Goal: Contribute content: Contribute content

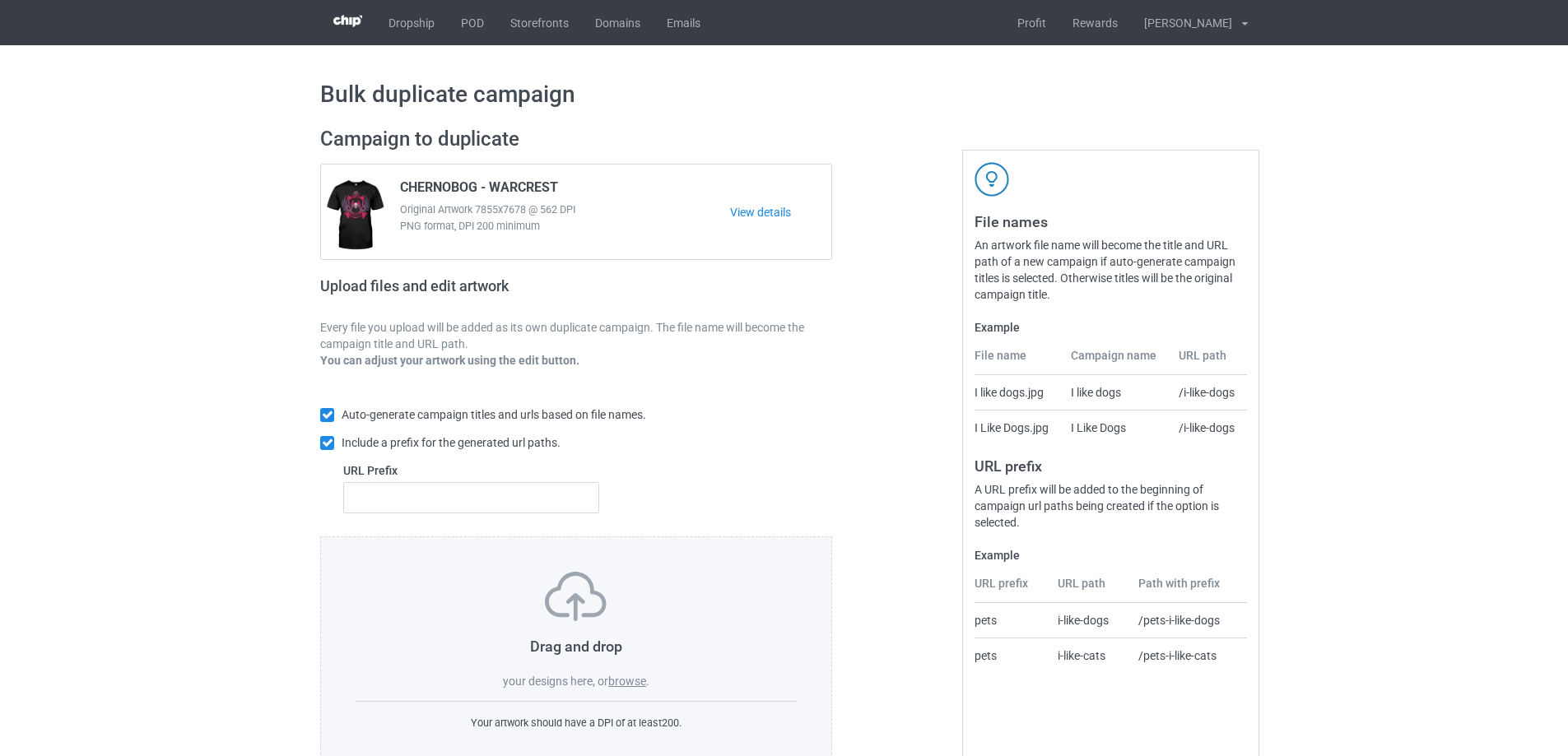
click at [613, 685] on label "browse" at bounding box center [626, 681] width 38 height 13
click at [0, 0] on input "browse" at bounding box center [0, 0] width 0 height 0
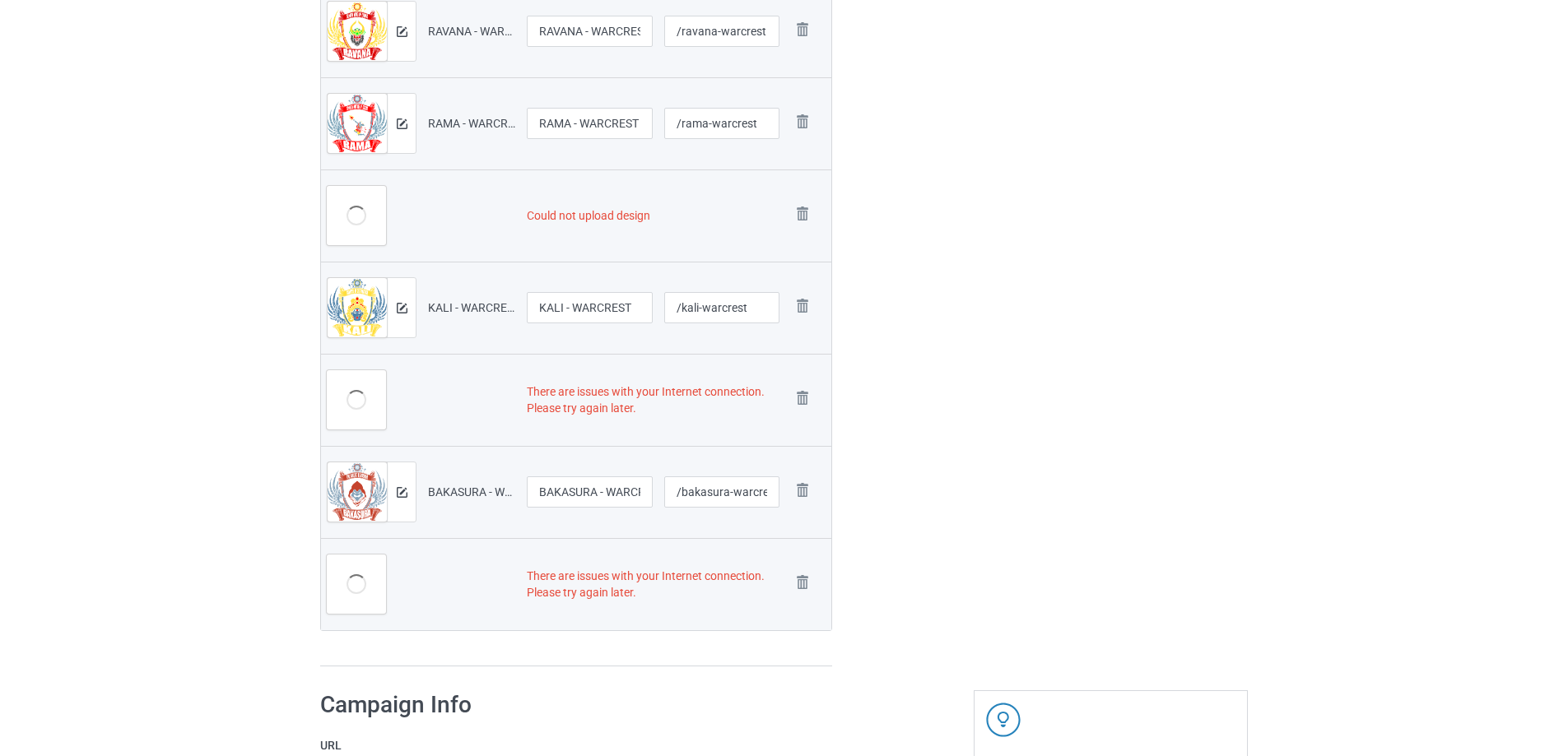
scroll to position [658, 0]
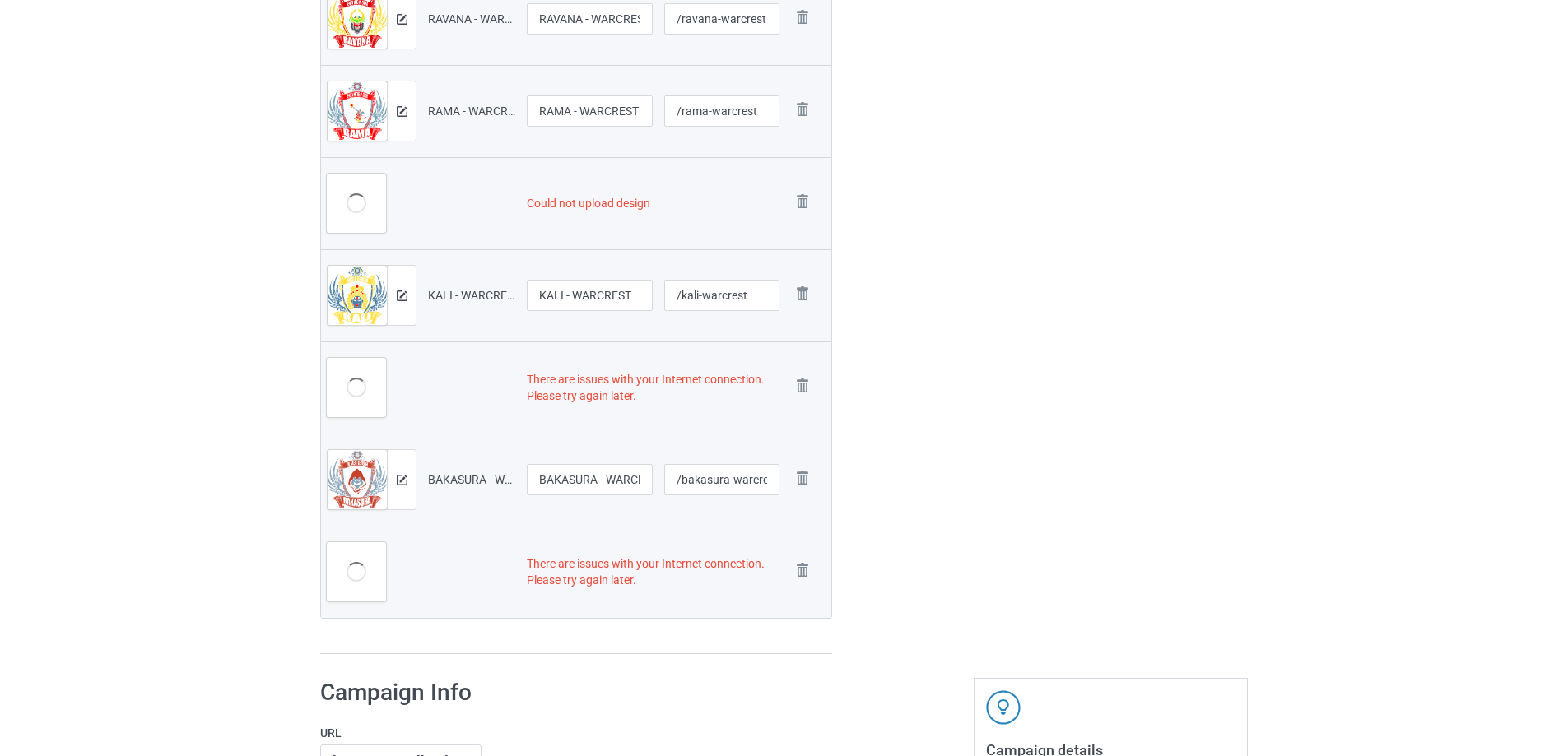
click at [0, 0] on img at bounding box center [0, 0] width 0 height 0
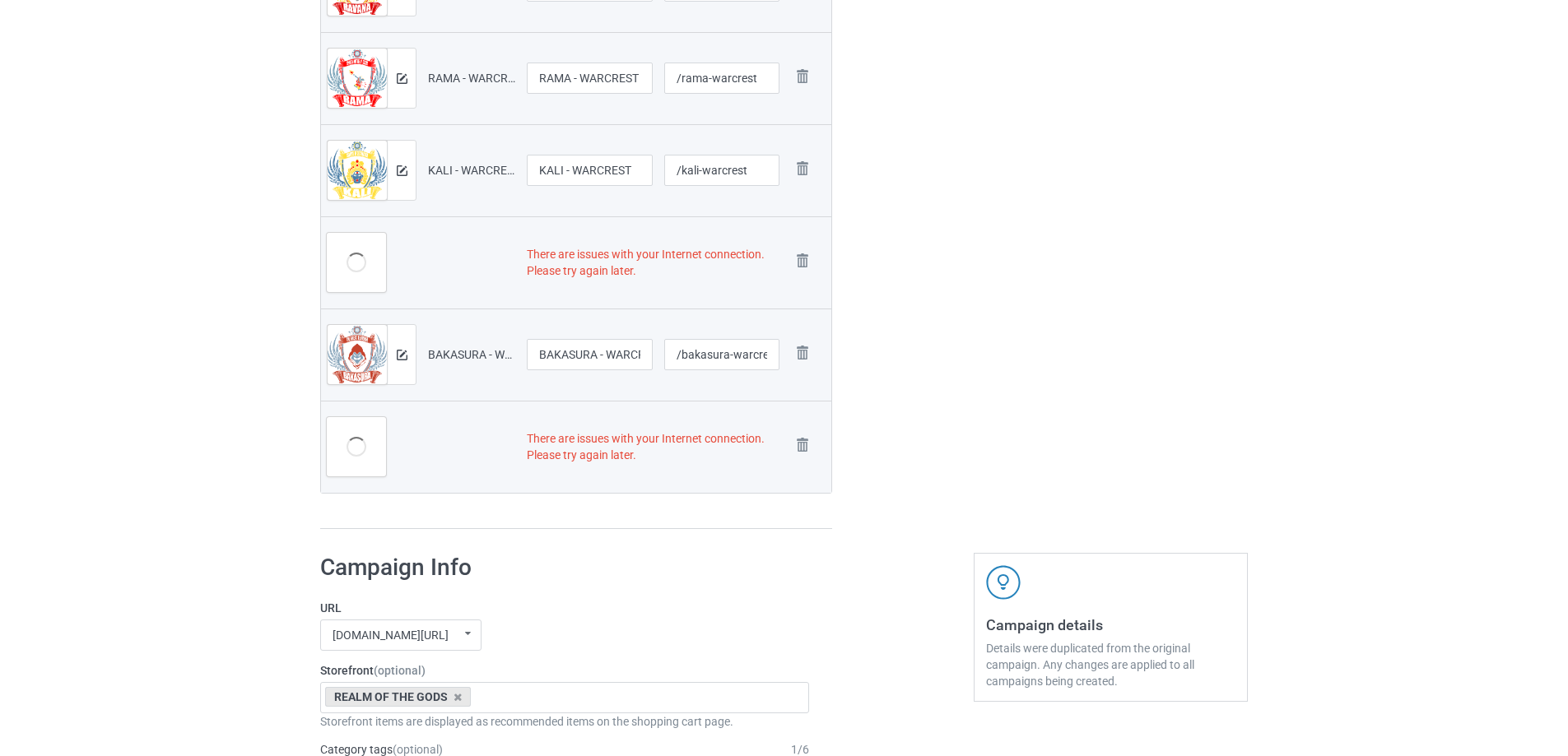
scroll to position [625, 0]
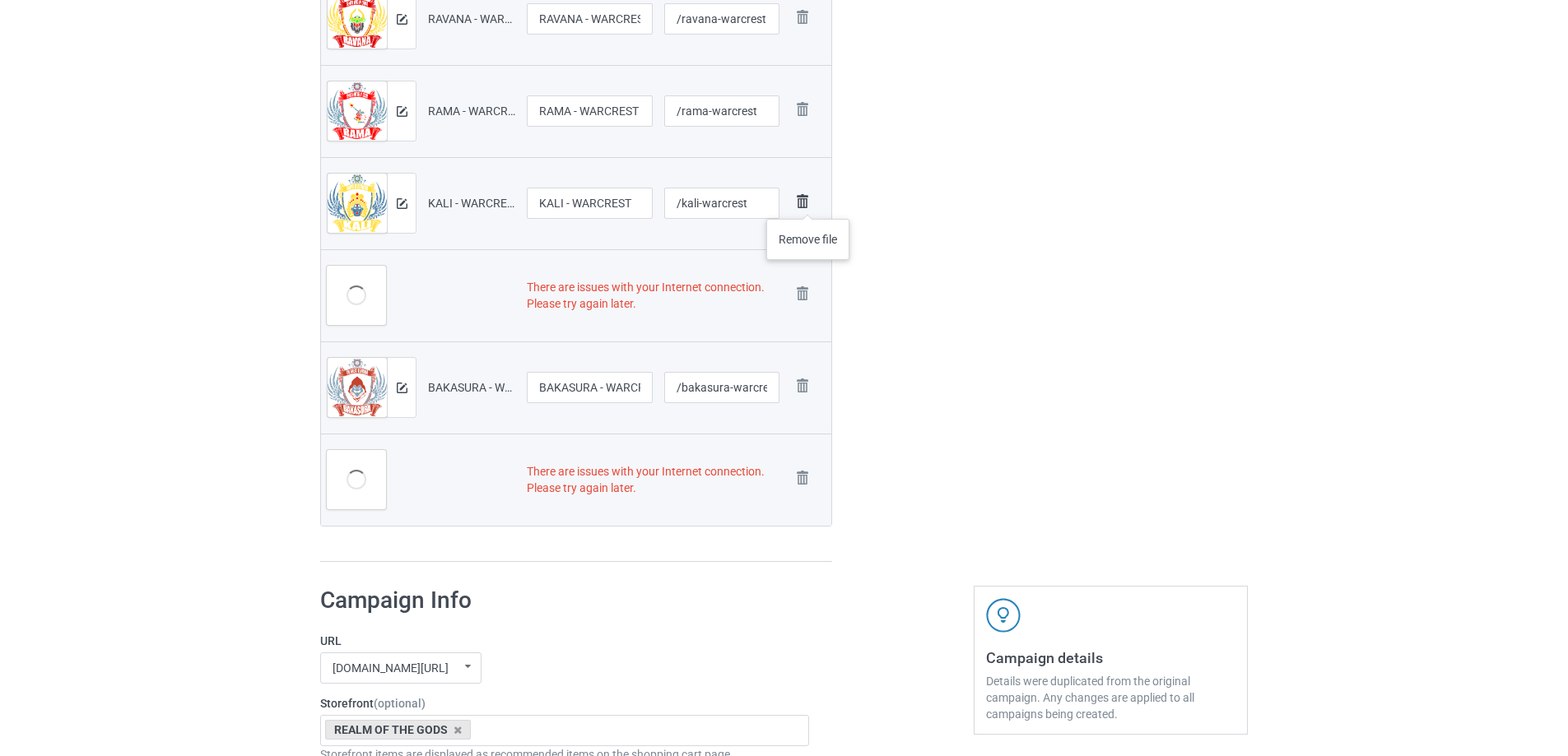
click at [808, 202] on img at bounding box center [802, 201] width 23 height 23
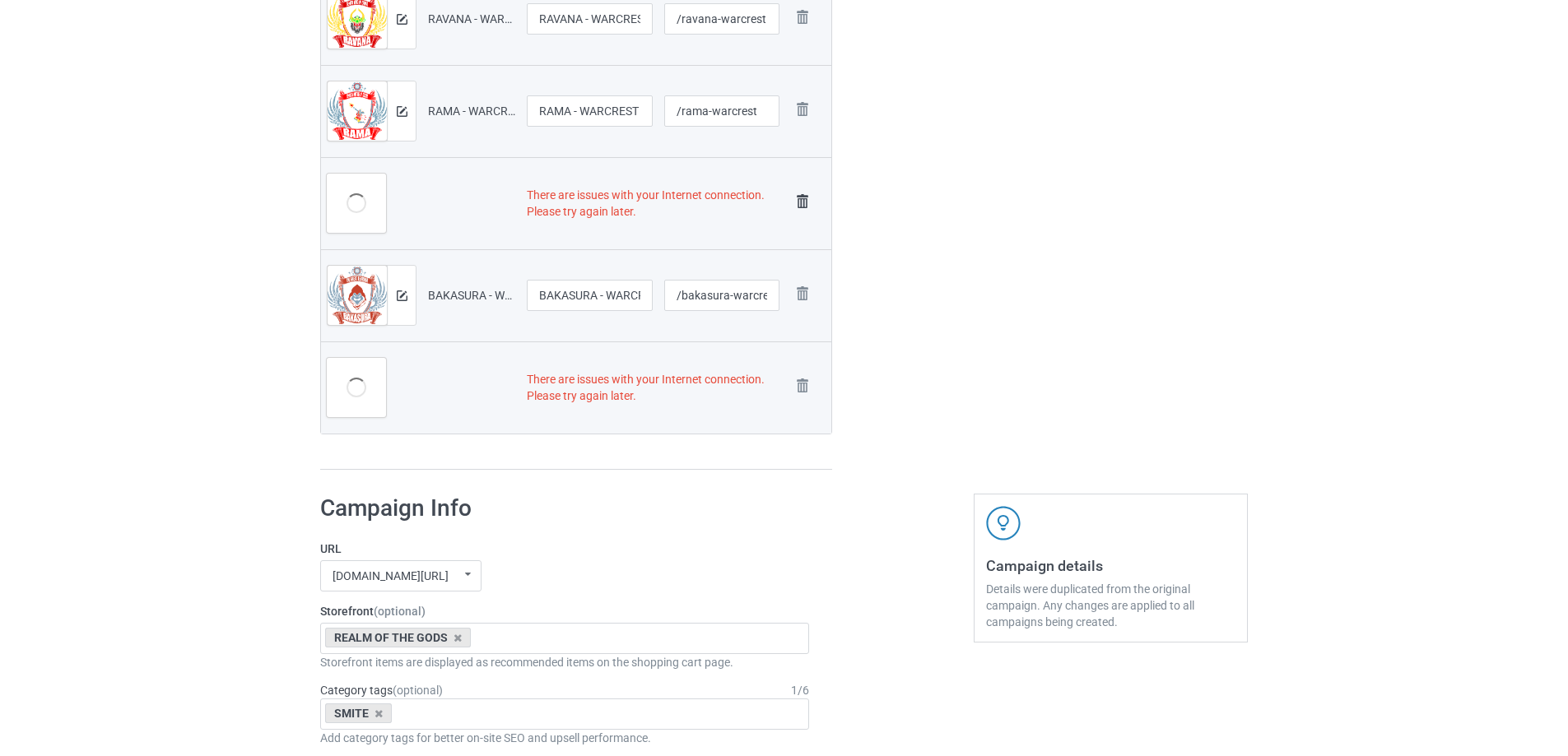
click at [808, 202] on img at bounding box center [802, 201] width 23 height 23
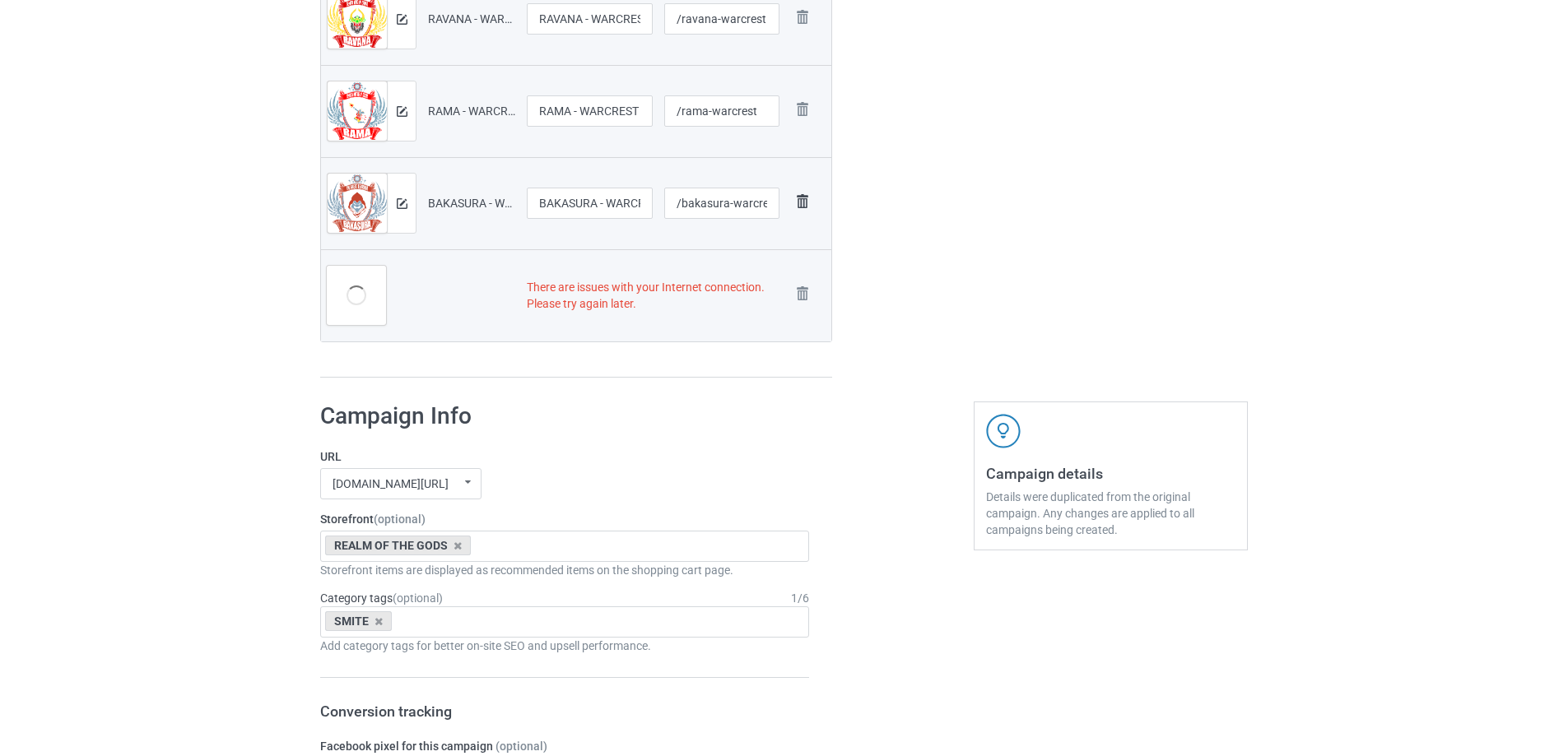
click at [803, 201] on img at bounding box center [802, 201] width 23 height 23
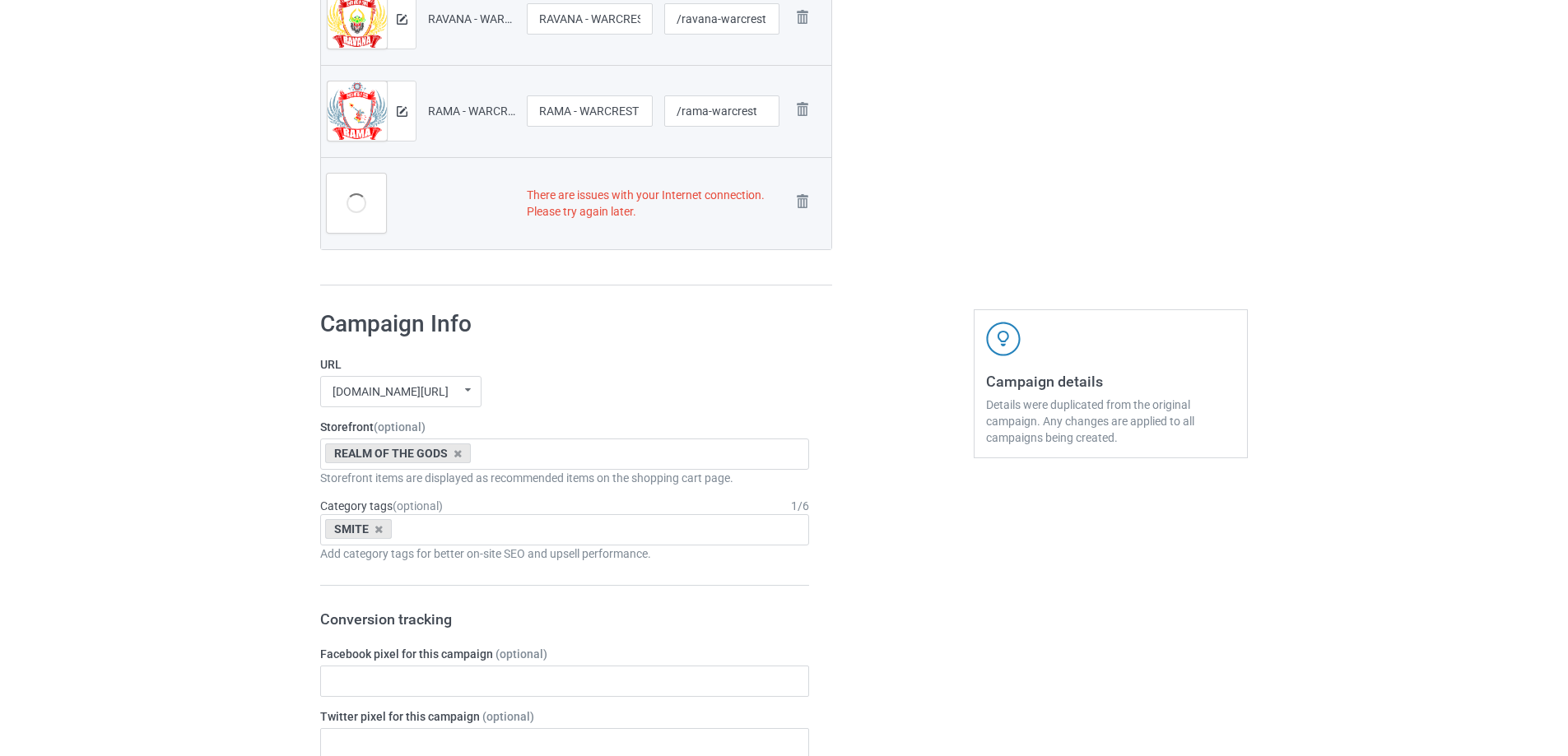
click at [0, 0] on img at bounding box center [0, 0] width 0 height 0
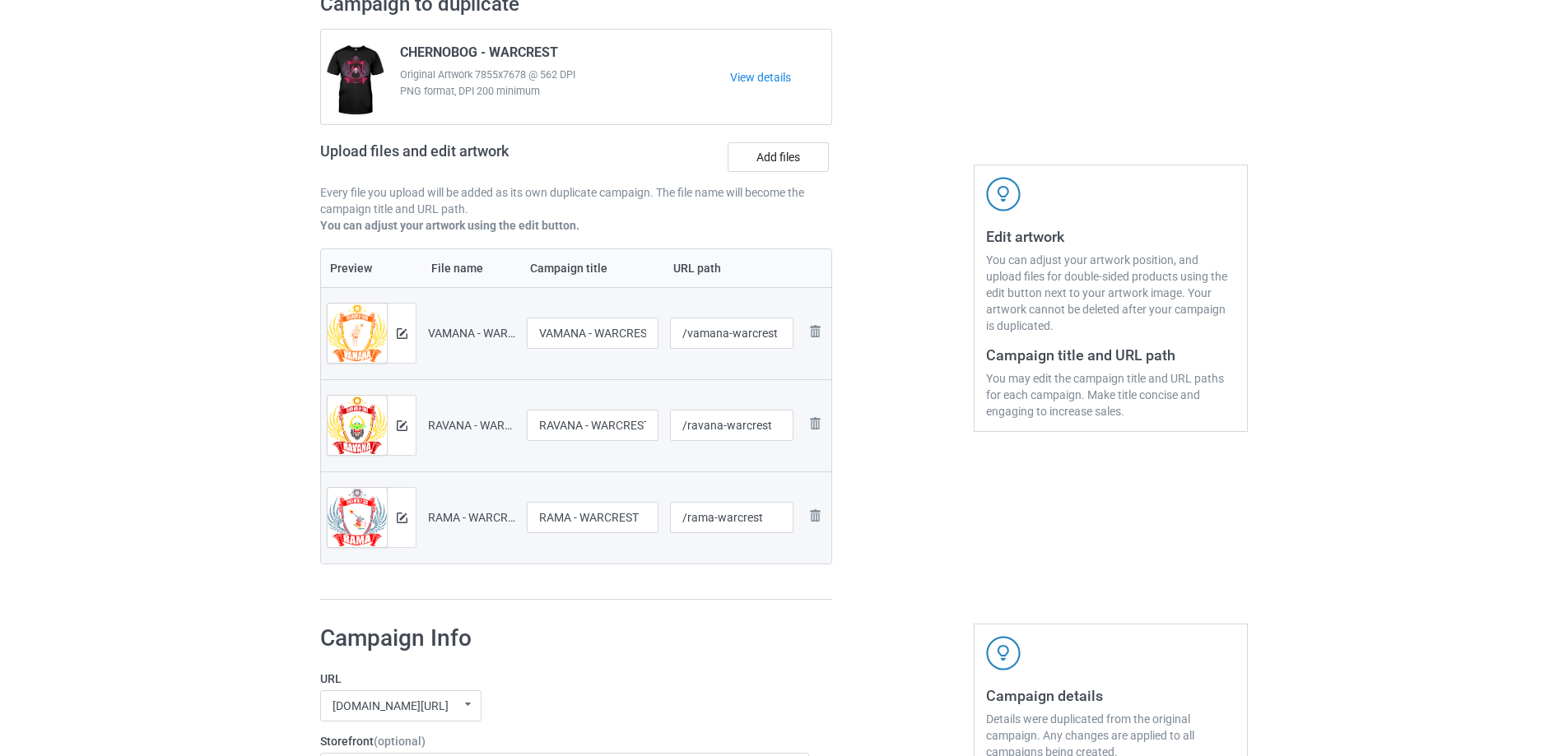
scroll to position [130, 0]
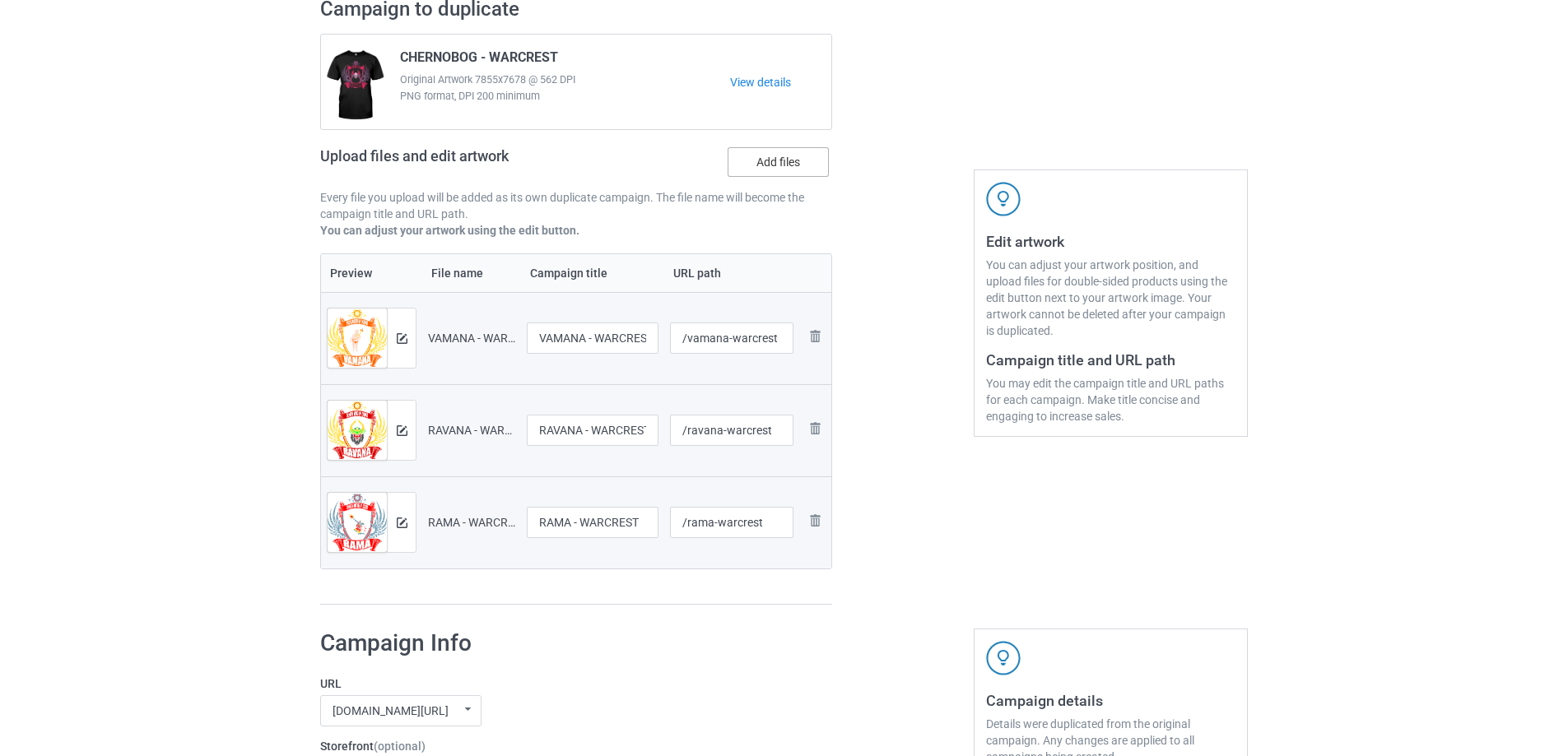
click at [774, 176] on label "Add files" at bounding box center [778, 162] width 101 height 30
click at [0, 0] on input "Add files" at bounding box center [0, 0] width 0 height 0
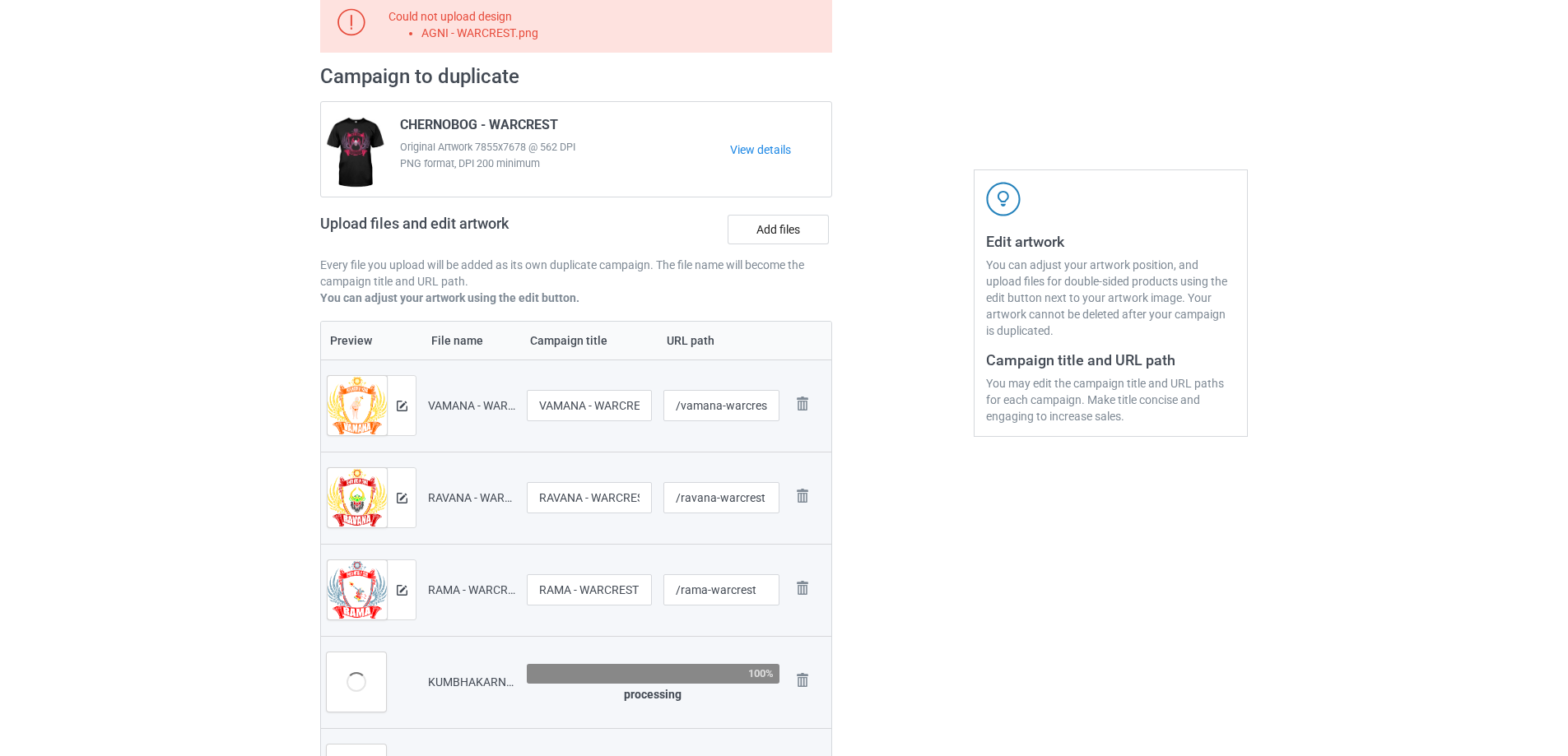
scroll to position [198, 0]
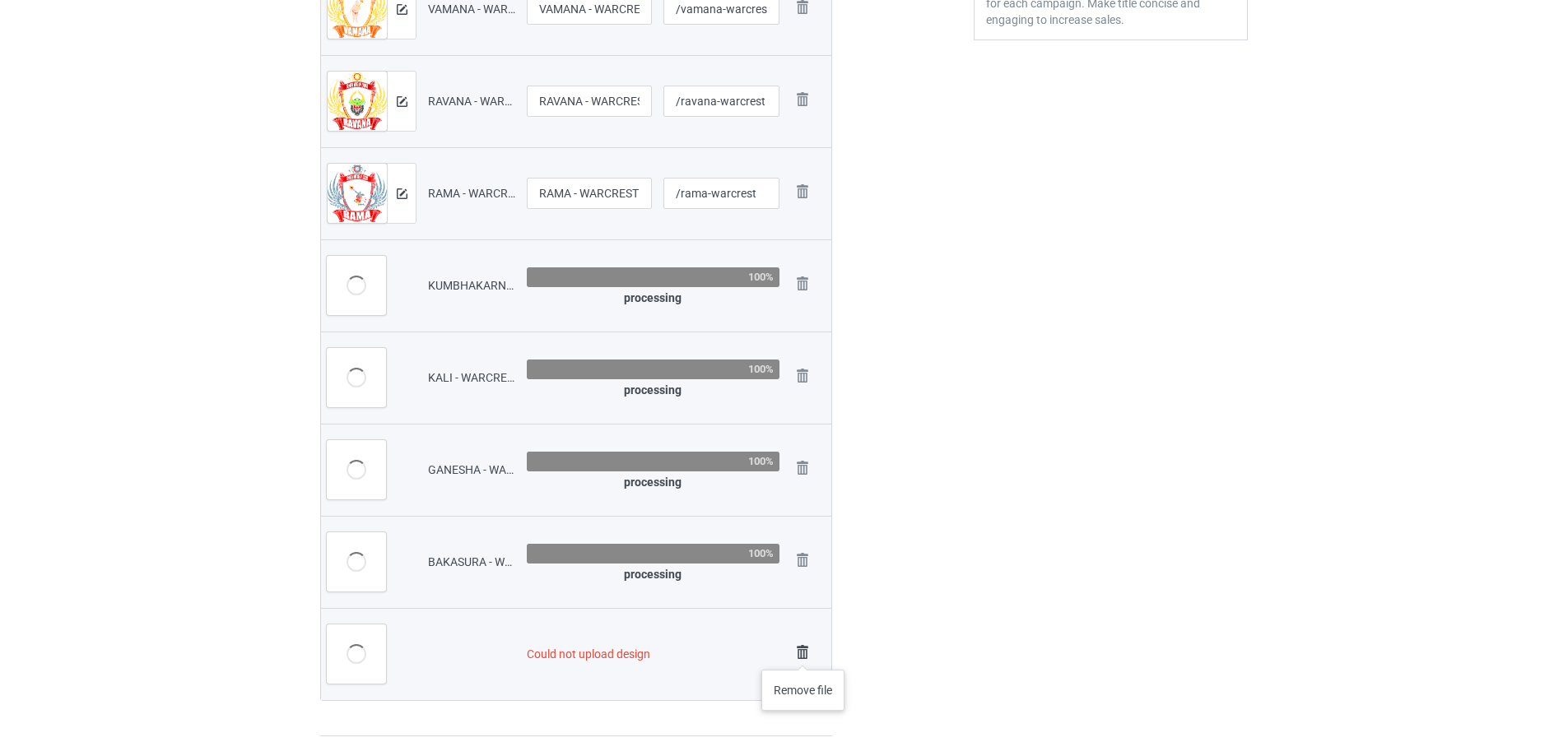
click at [802, 653] on img at bounding box center [802, 652] width 23 height 23
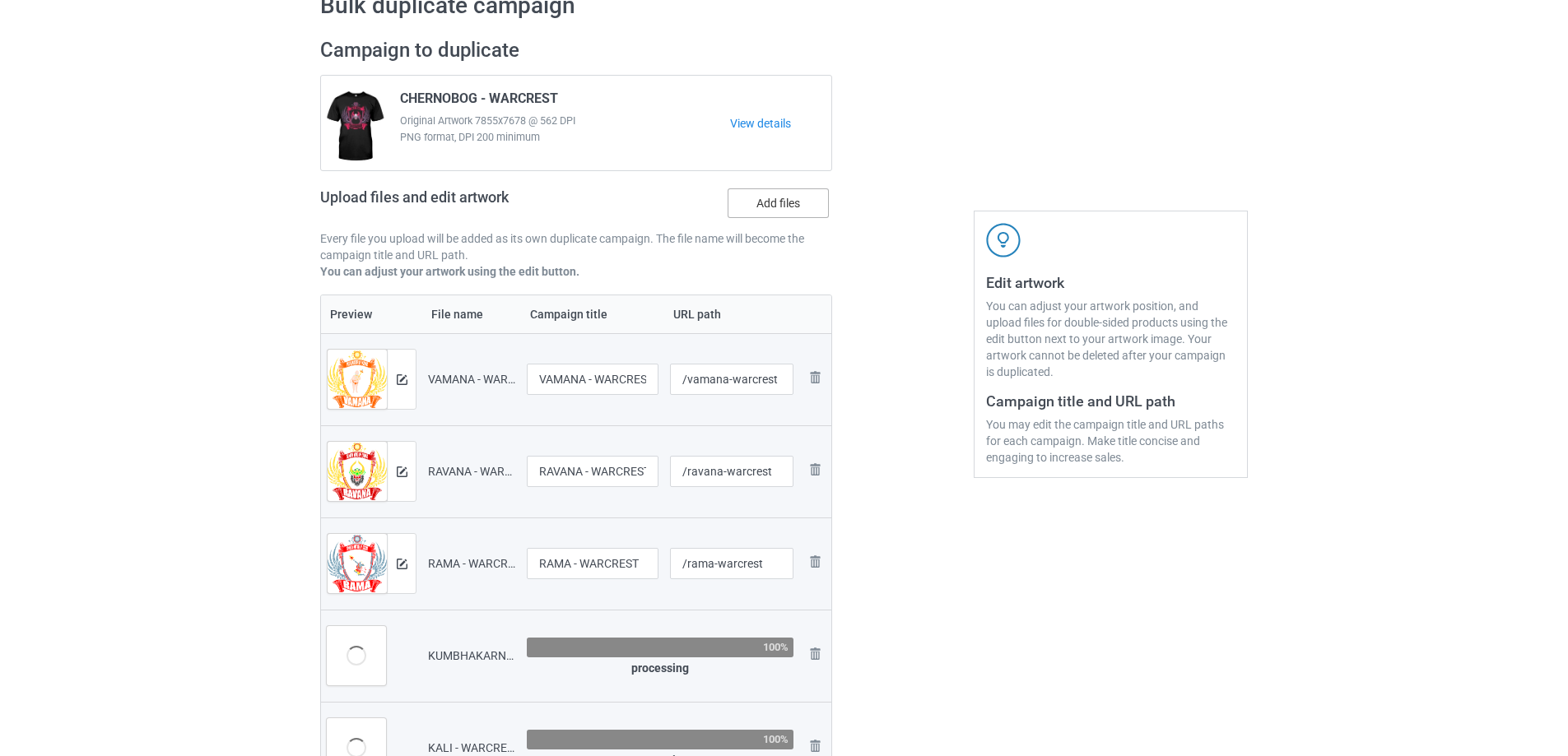
scroll to position [48, 0]
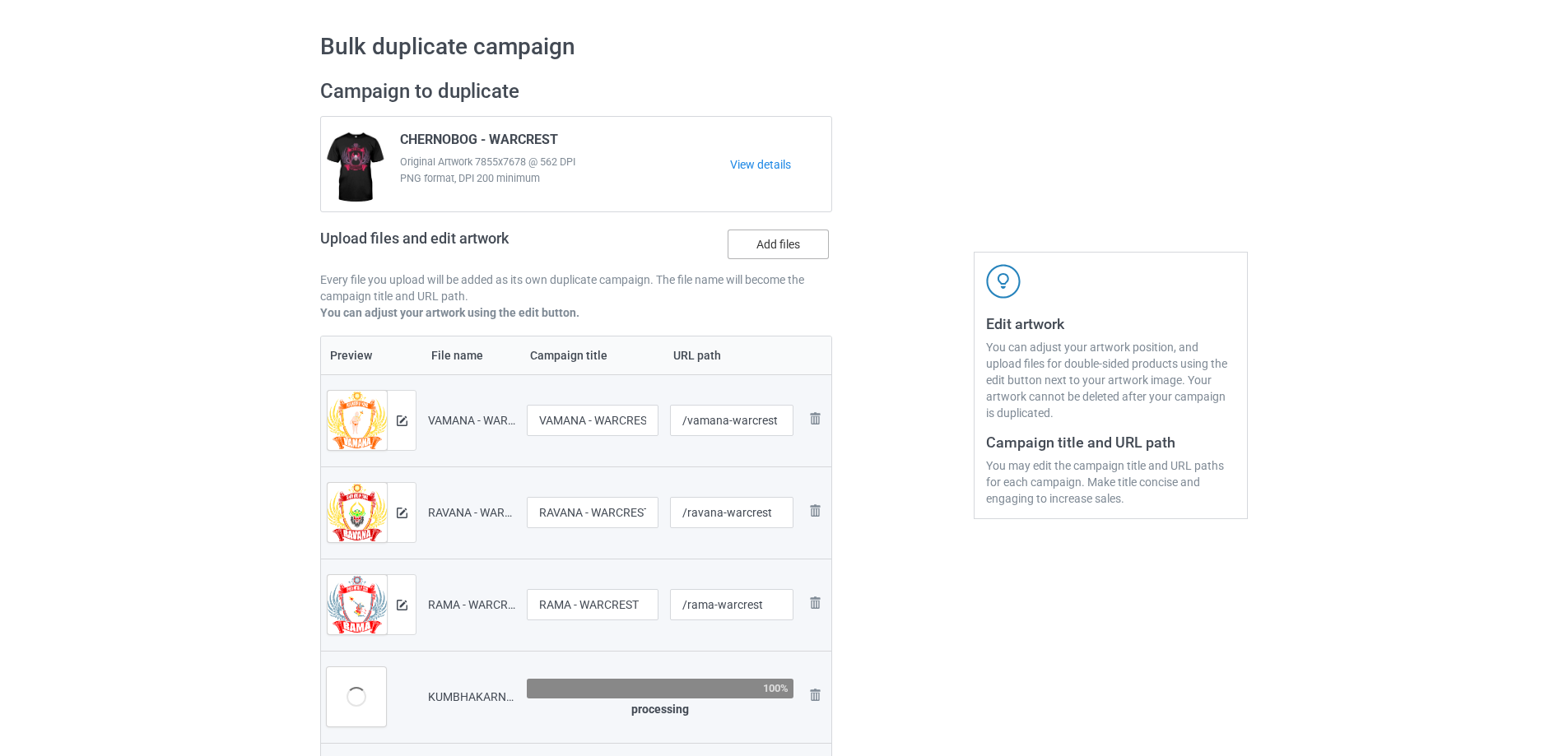
click at [761, 241] on label "Add files" at bounding box center [778, 245] width 101 height 30
click at [0, 0] on input "Add files" at bounding box center [0, 0] width 0 height 0
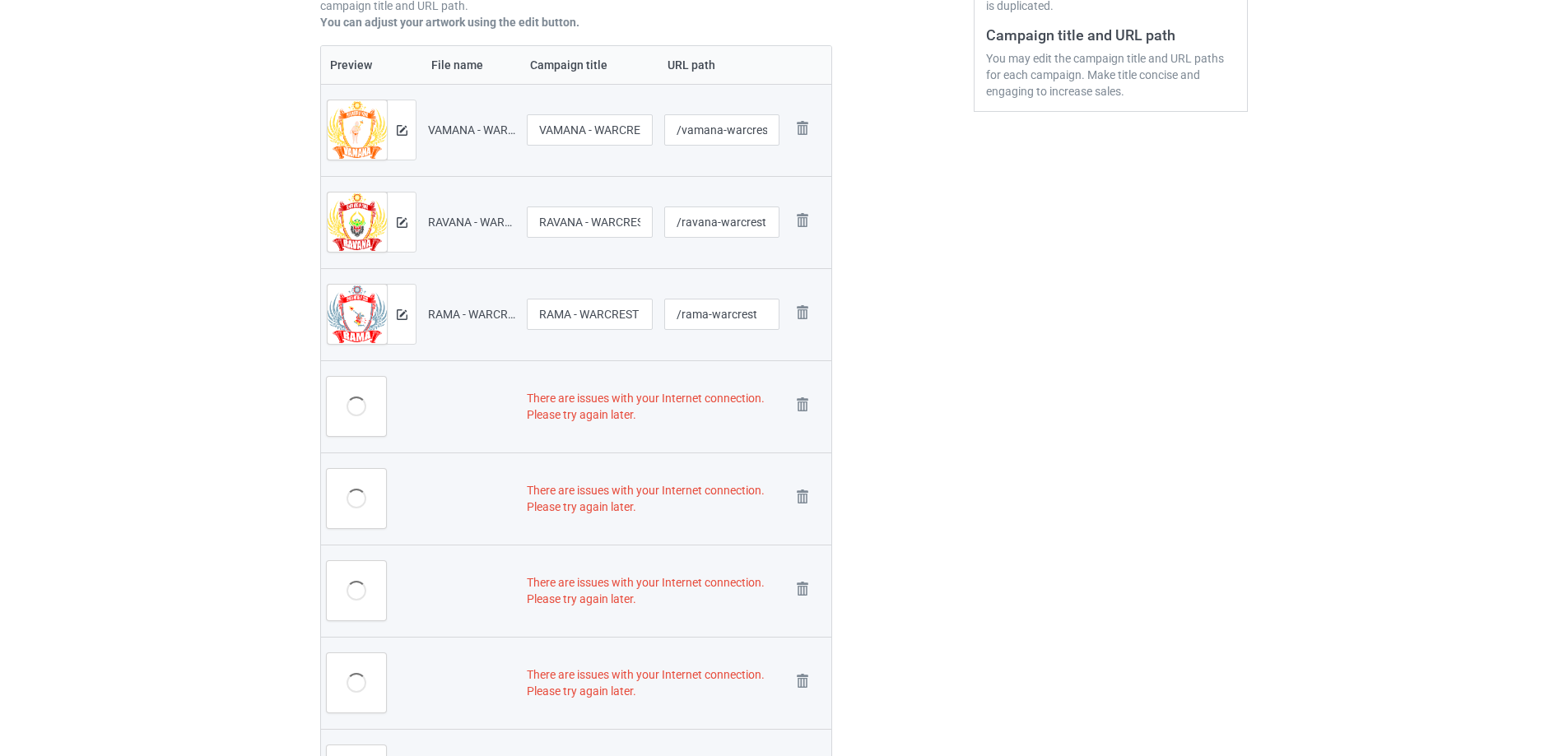
scroll to position [494, 0]
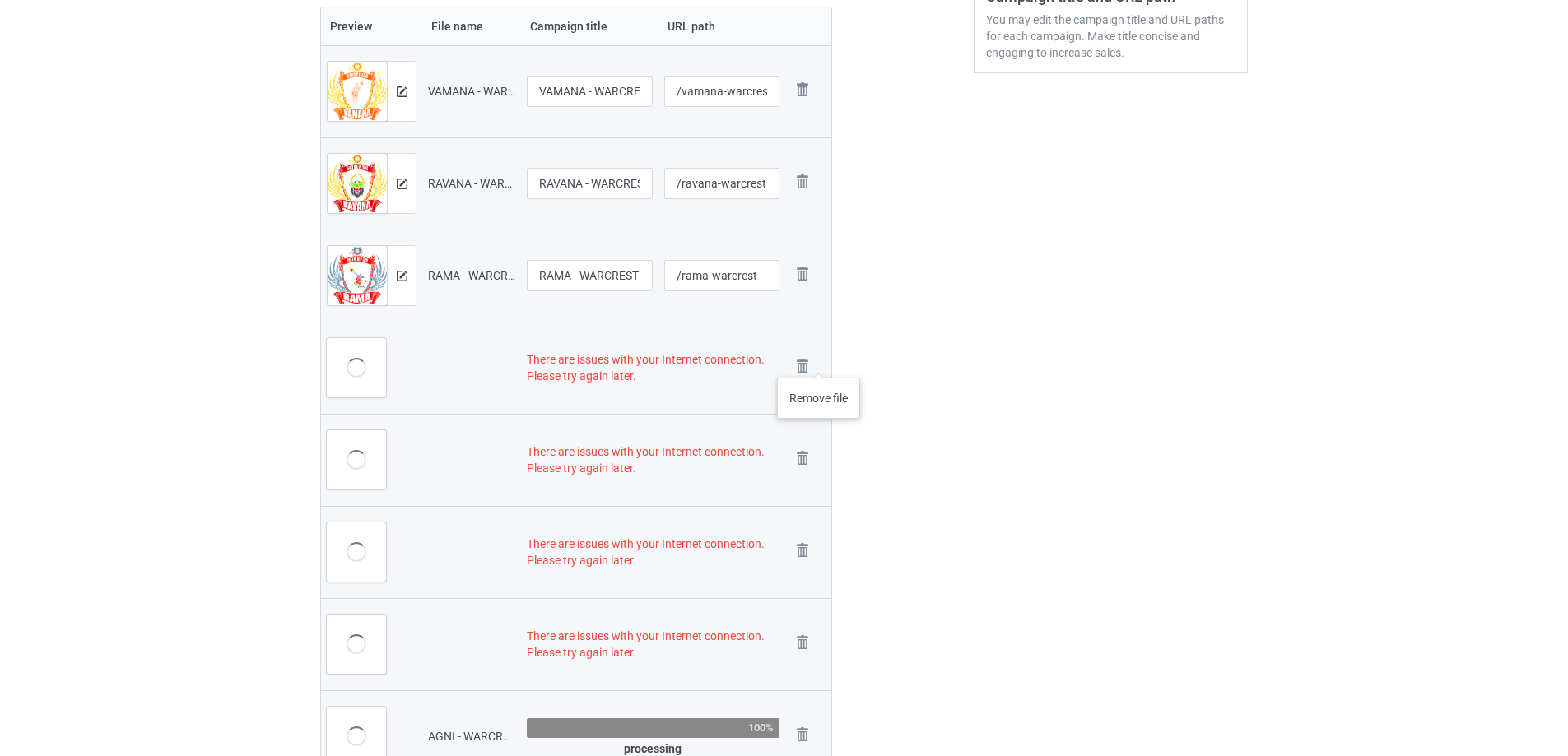
click at [819, 361] on div "Remove file" at bounding box center [808, 368] width 35 height 27
click at [801, 364] on img at bounding box center [802, 366] width 23 height 23
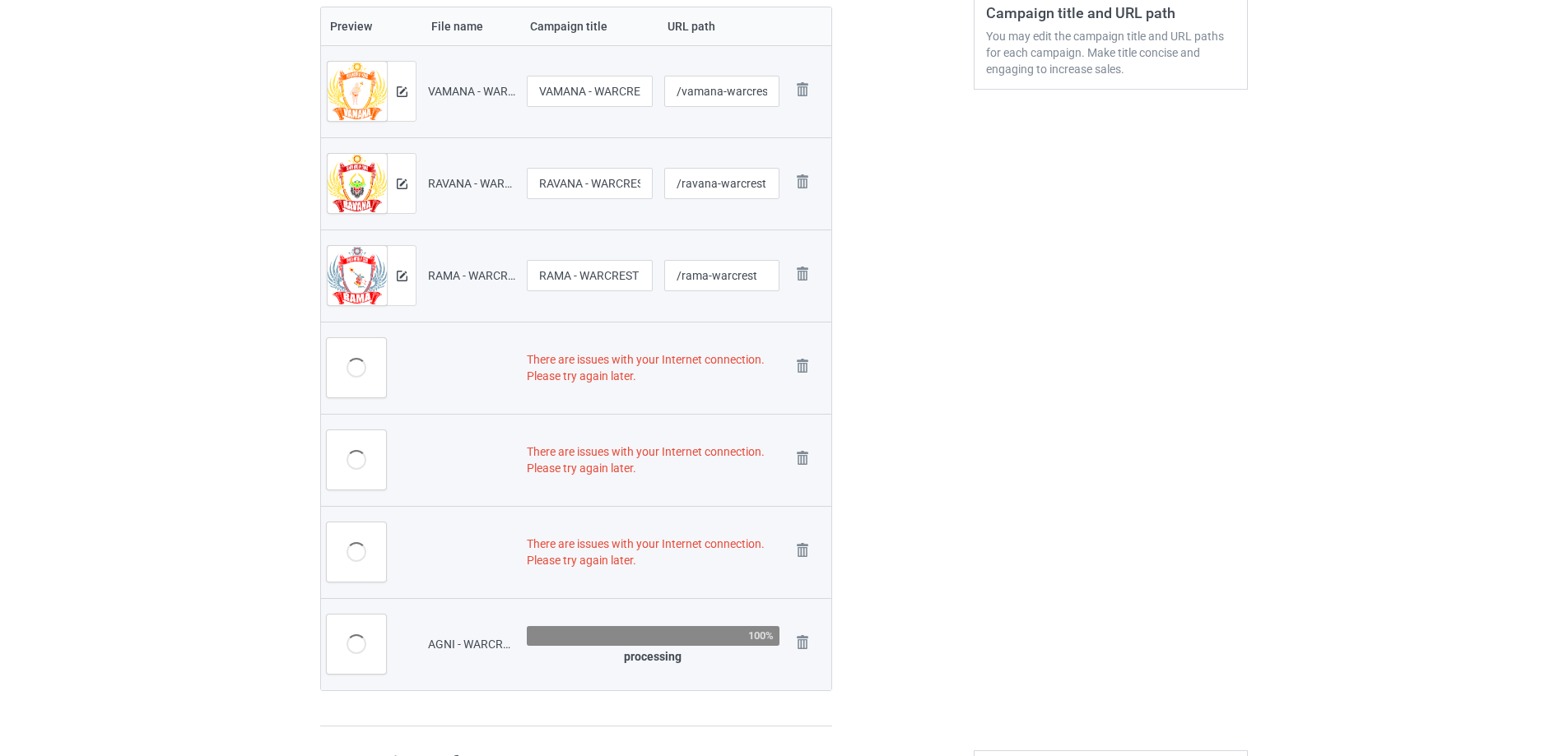
click at [0, 0] on img at bounding box center [0, 0] width 0 height 0
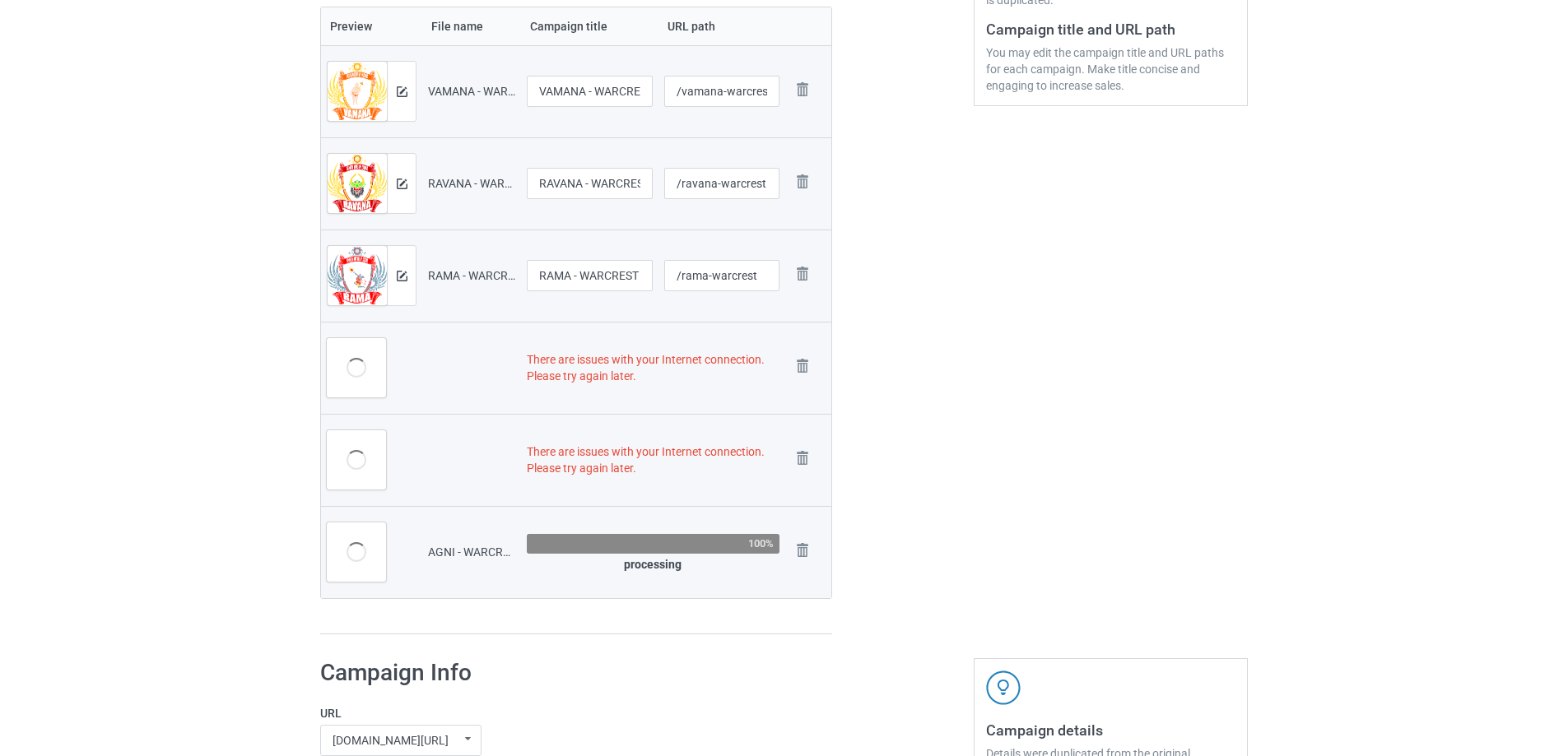
click at [0, 0] on img at bounding box center [0, 0] width 0 height 0
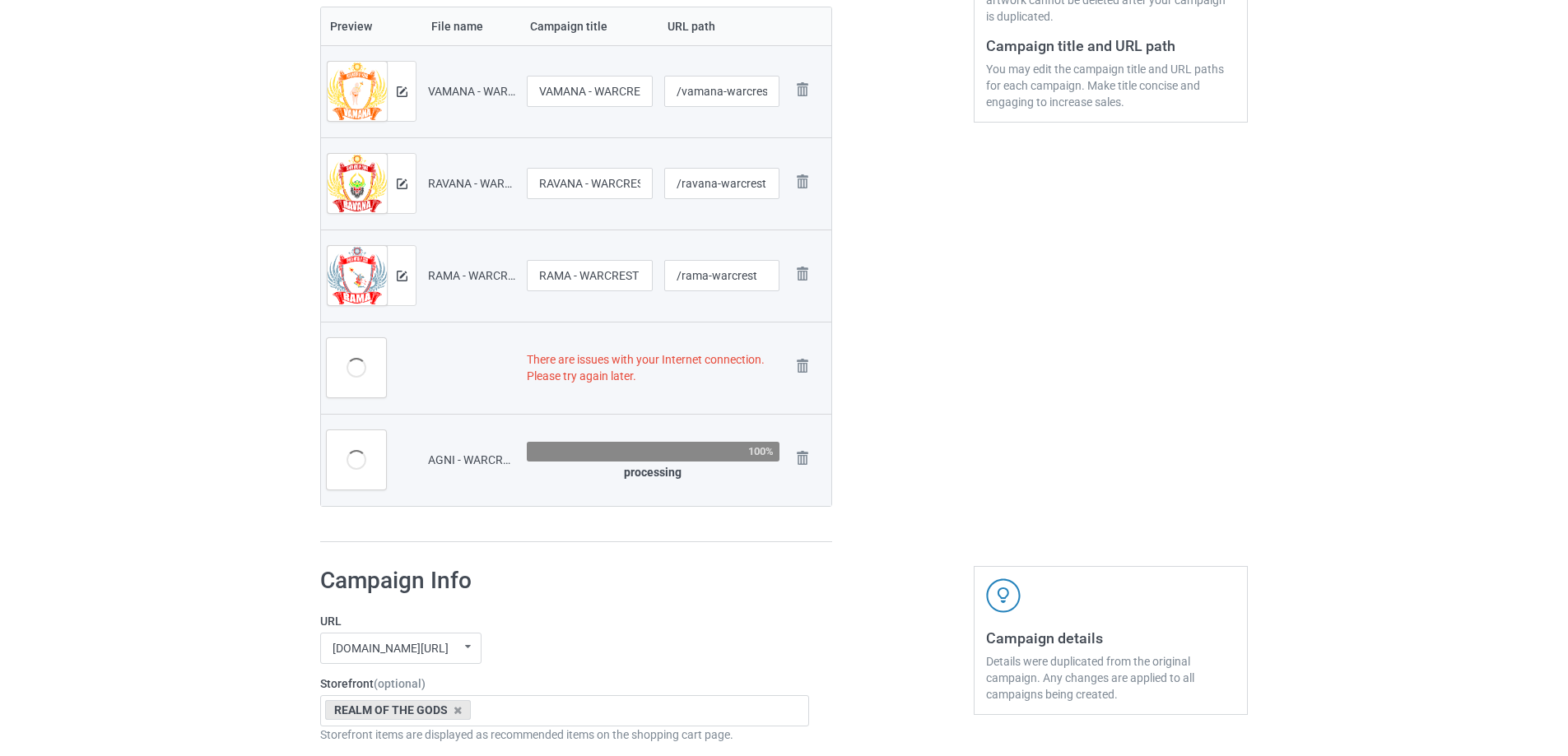
click at [0, 0] on img at bounding box center [0, 0] width 0 height 0
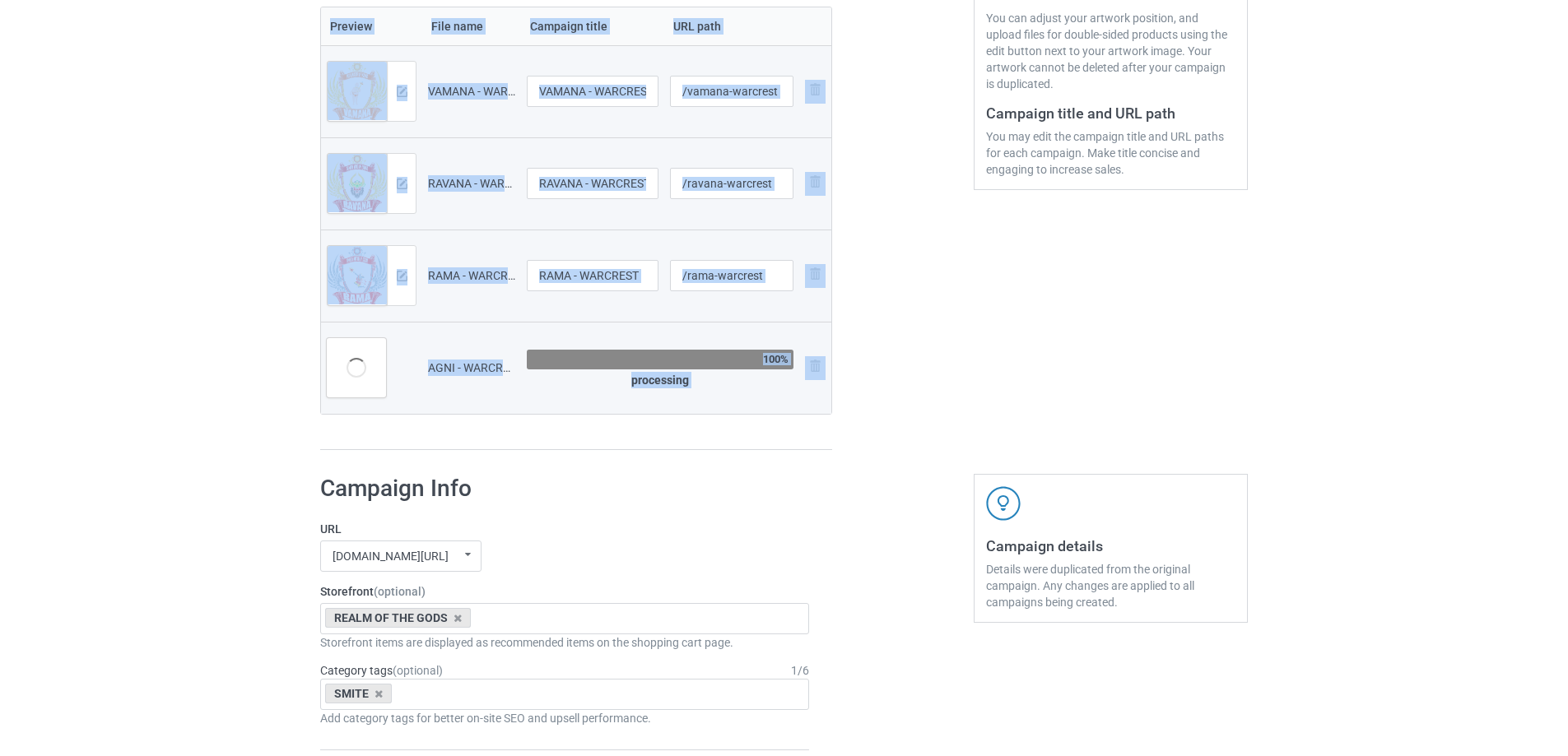
click at [801, 364] on td "Remove file" at bounding box center [815, 367] width 31 height 92
click at [812, 364] on img at bounding box center [814, 365] width 20 height 20
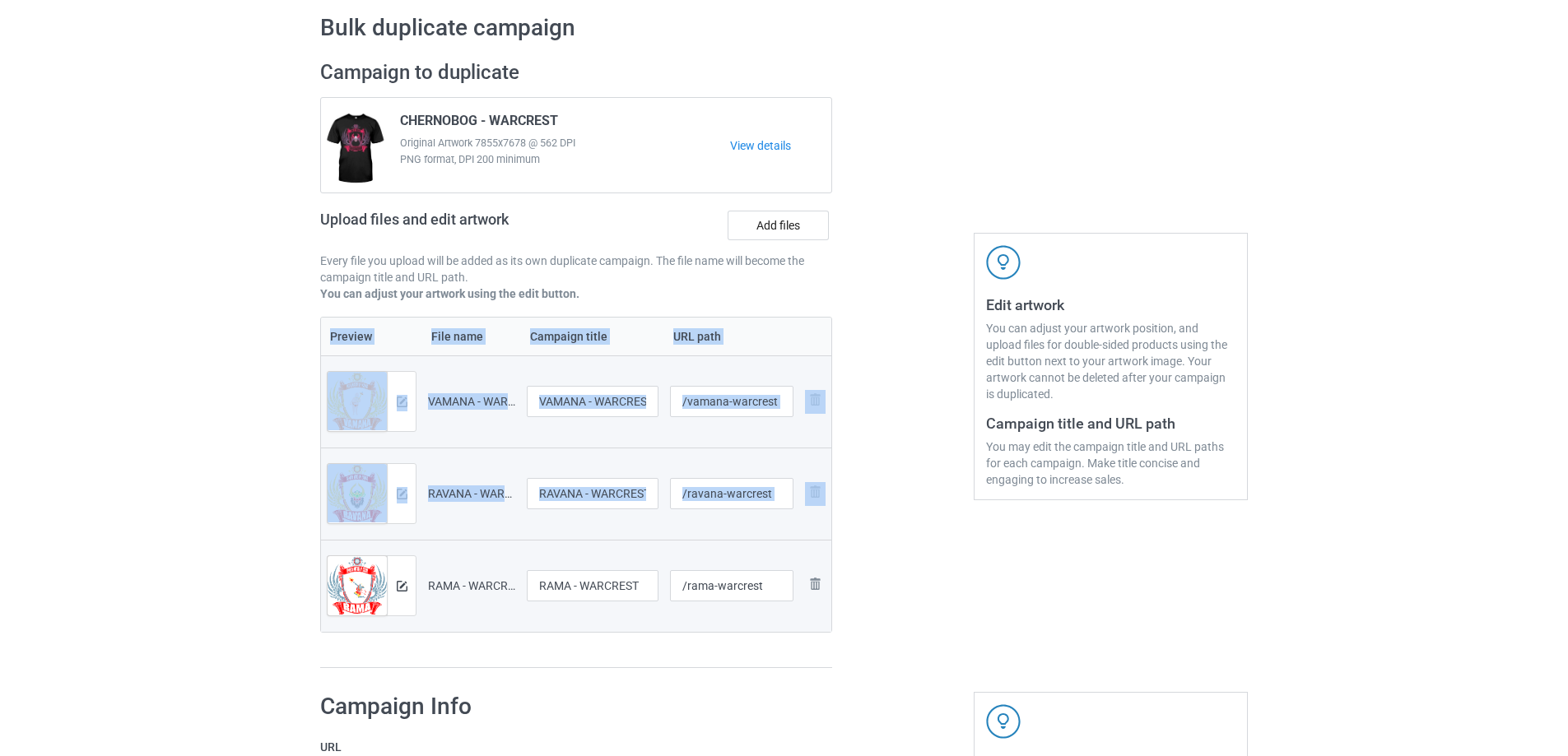
scroll to position [48, 0]
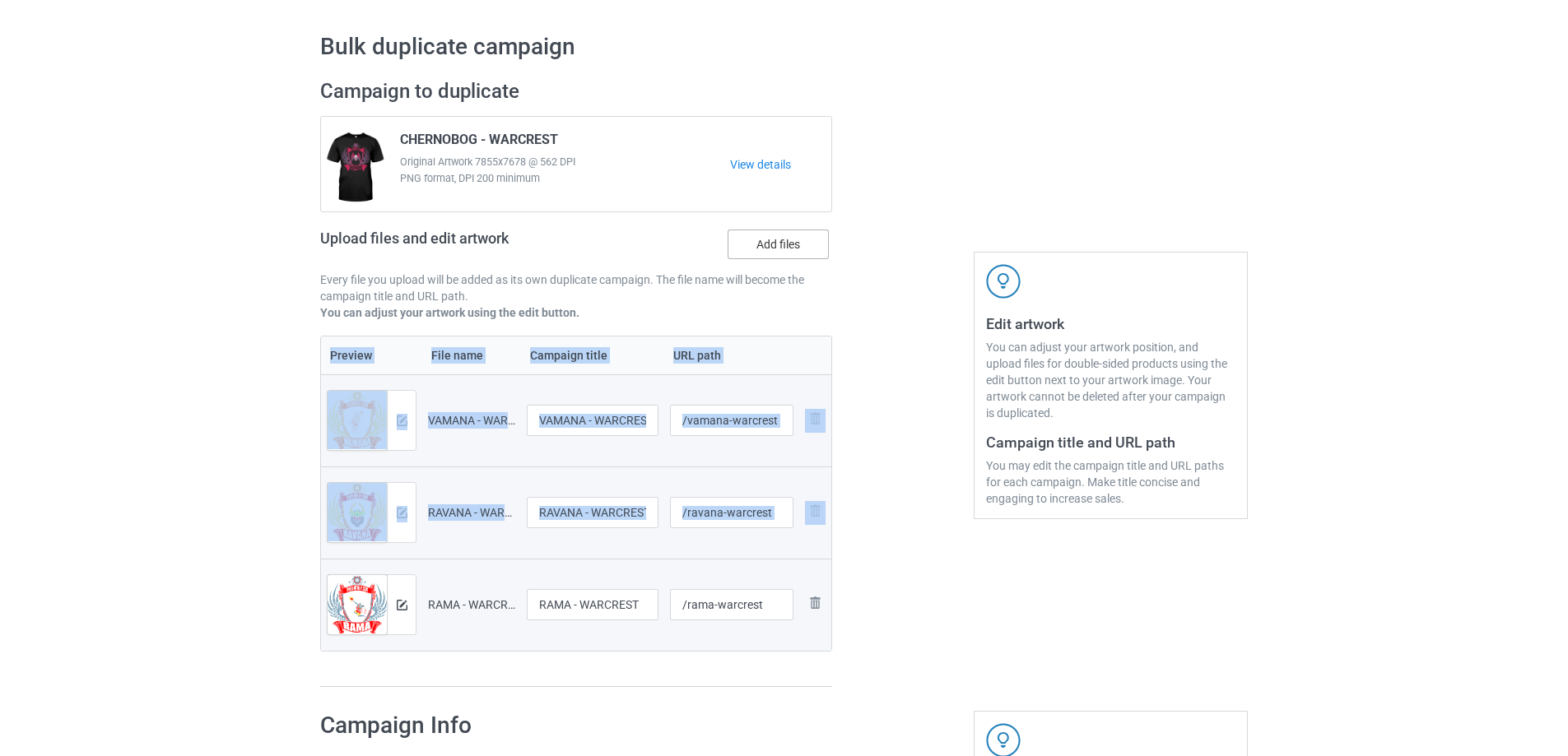
click at [789, 256] on label "Add files" at bounding box center [778, 245] width 101 height 30
click at [0, 0] on input "Add files" at bounding box center [0, 0] width 0 height 0
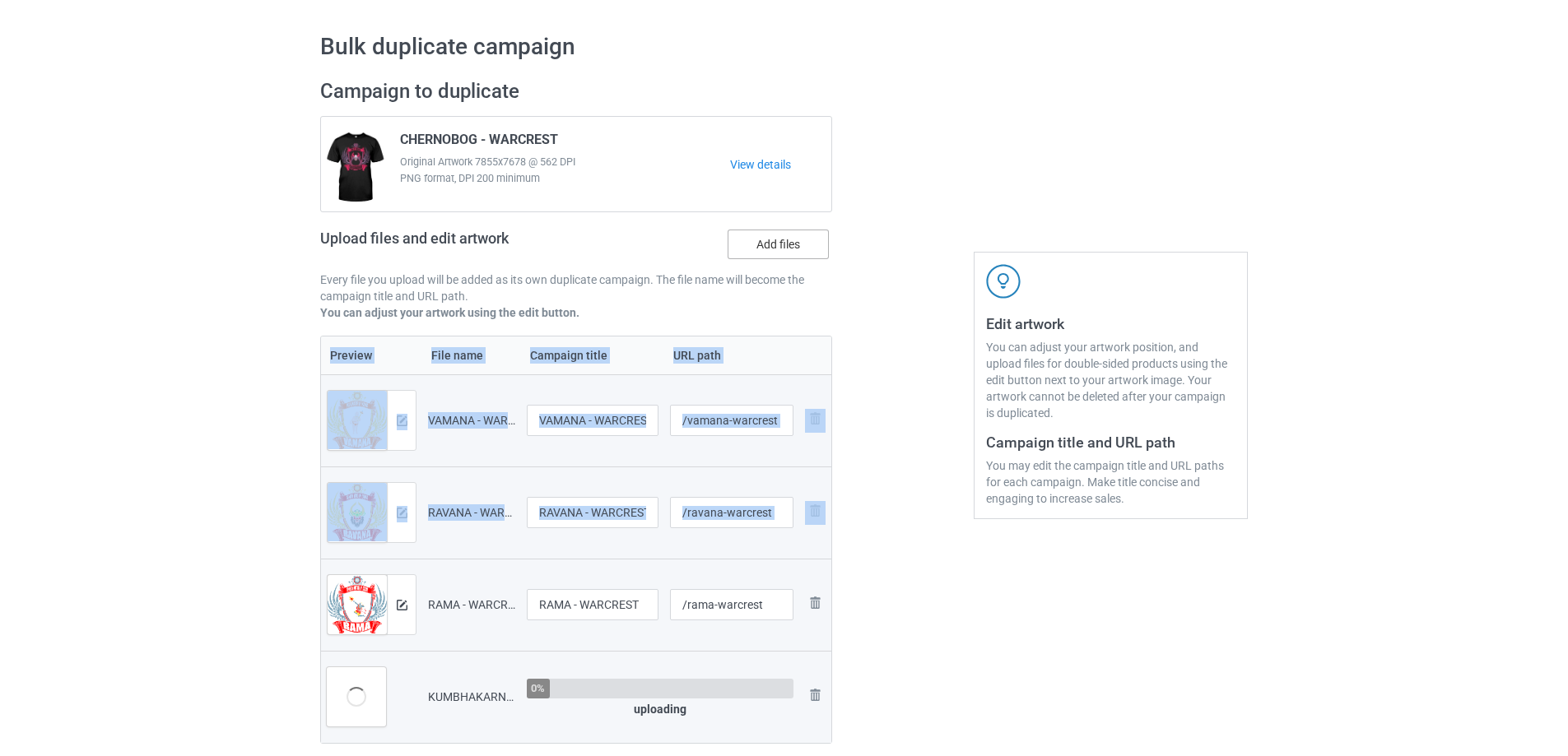
click at [779, 239] on label "Add files" at bounding box center [778, 245] width 101 height 30
click at [0, 0] on input "Add files" at bounding box center [0, 0] width 0 height 0
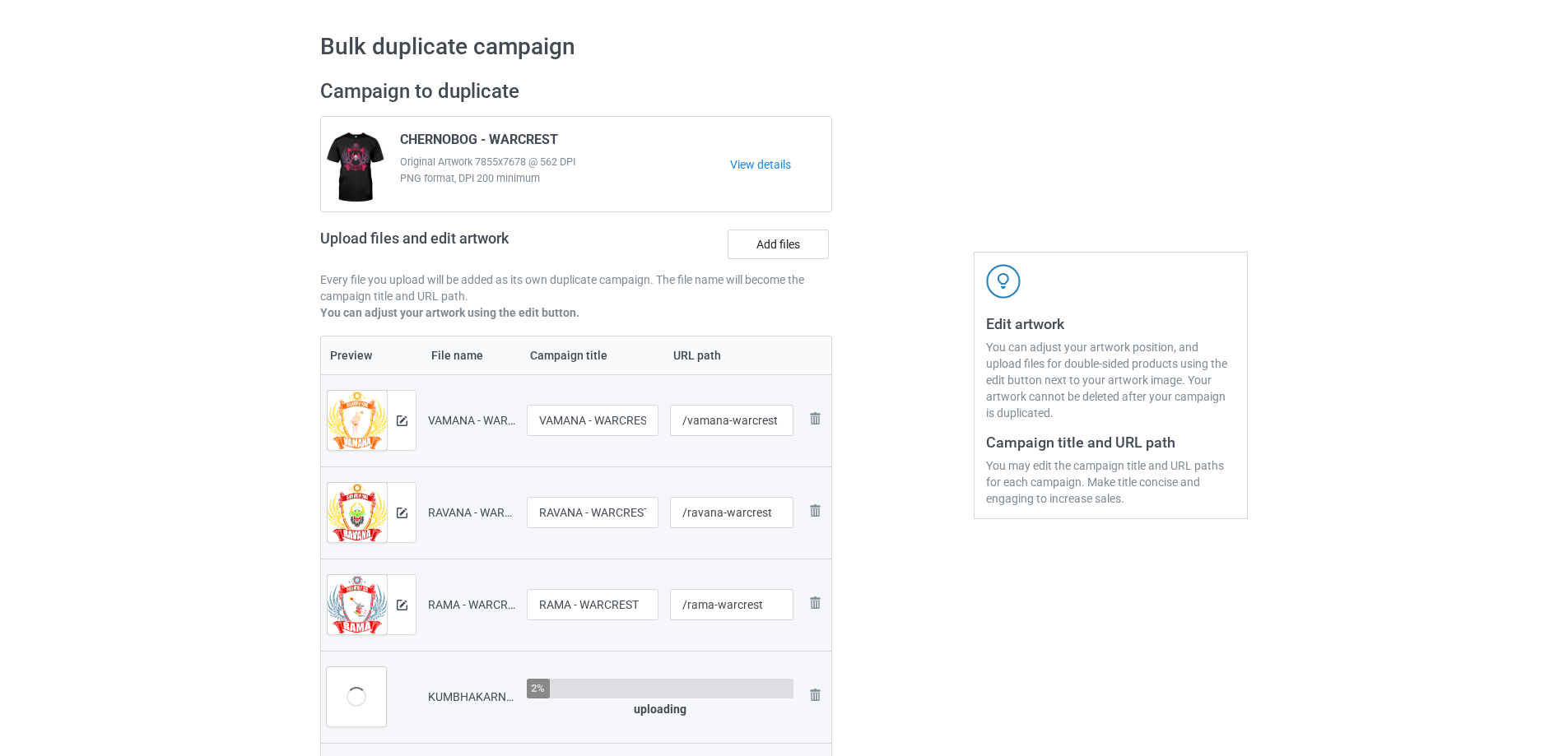
click at [890, 572] on div at bounding box center [903, 475] width 119 height 815
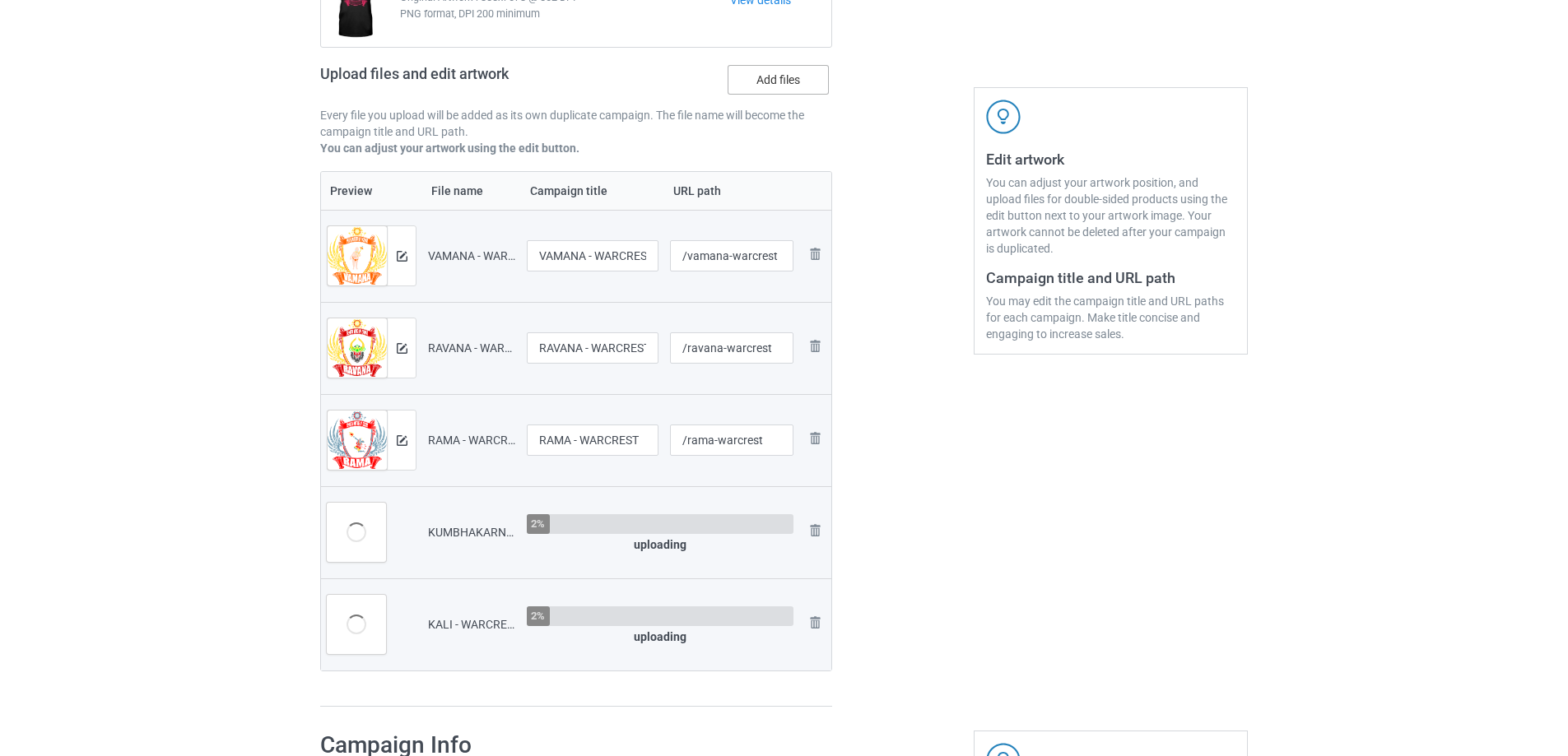
click at [766, 94] on label "Add files" at bounding box center [778, 80] width 101 height 30
click at [0, 0] on input "Add files" at bounding box center [0, 0] width 0 height 0
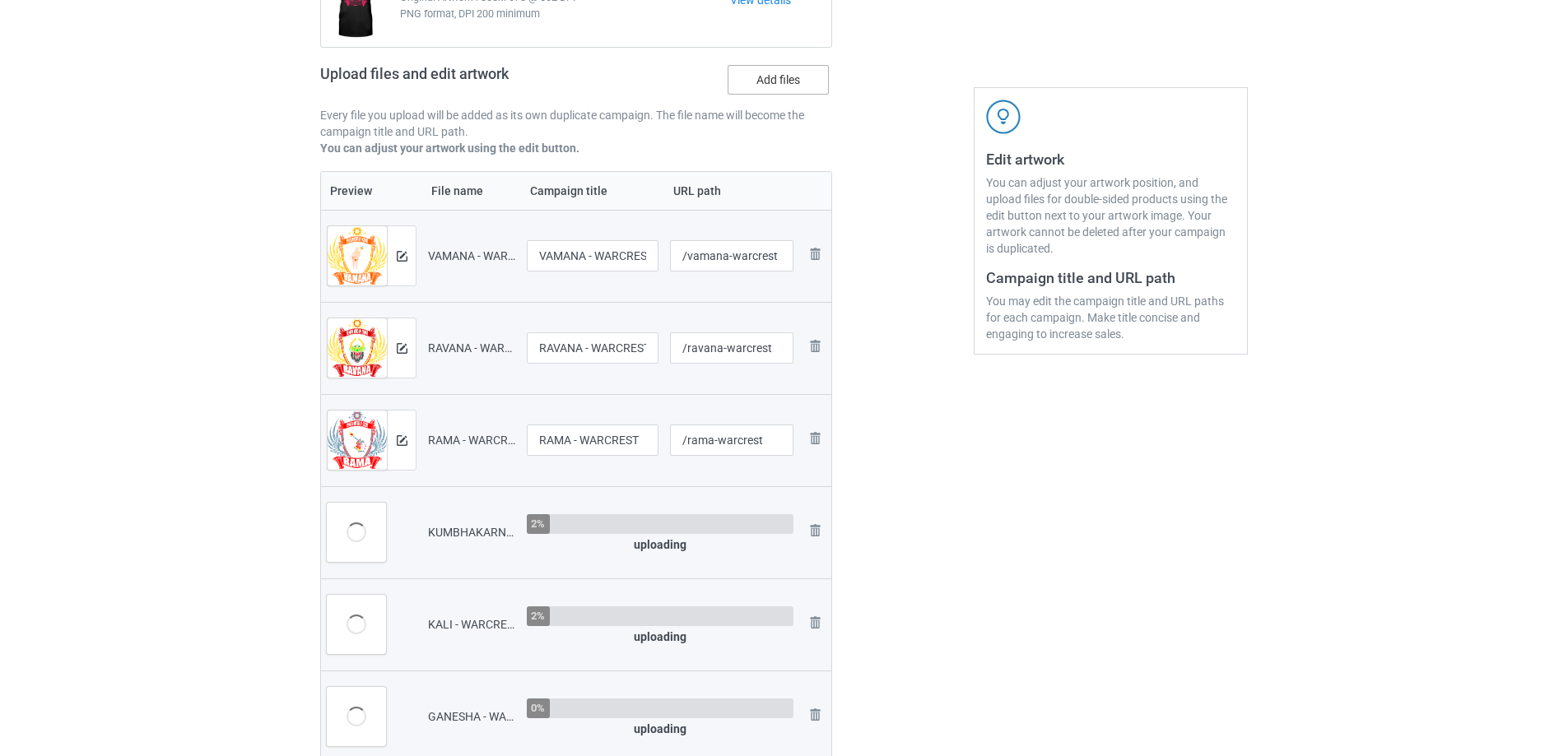
click at [783, 80] on label "Add files" at bounding box center [778, 80] width 101 height 30
click at [0, 0] on input "Add files" at bounding box center [0, 0] width 0 height 0
click at [791, 89] on label "Add files" at bounding box center [778, 80] width 101 height 30
click at [0, 0] on input "Add files" at bounding box center [0, 0] width 0 height 0
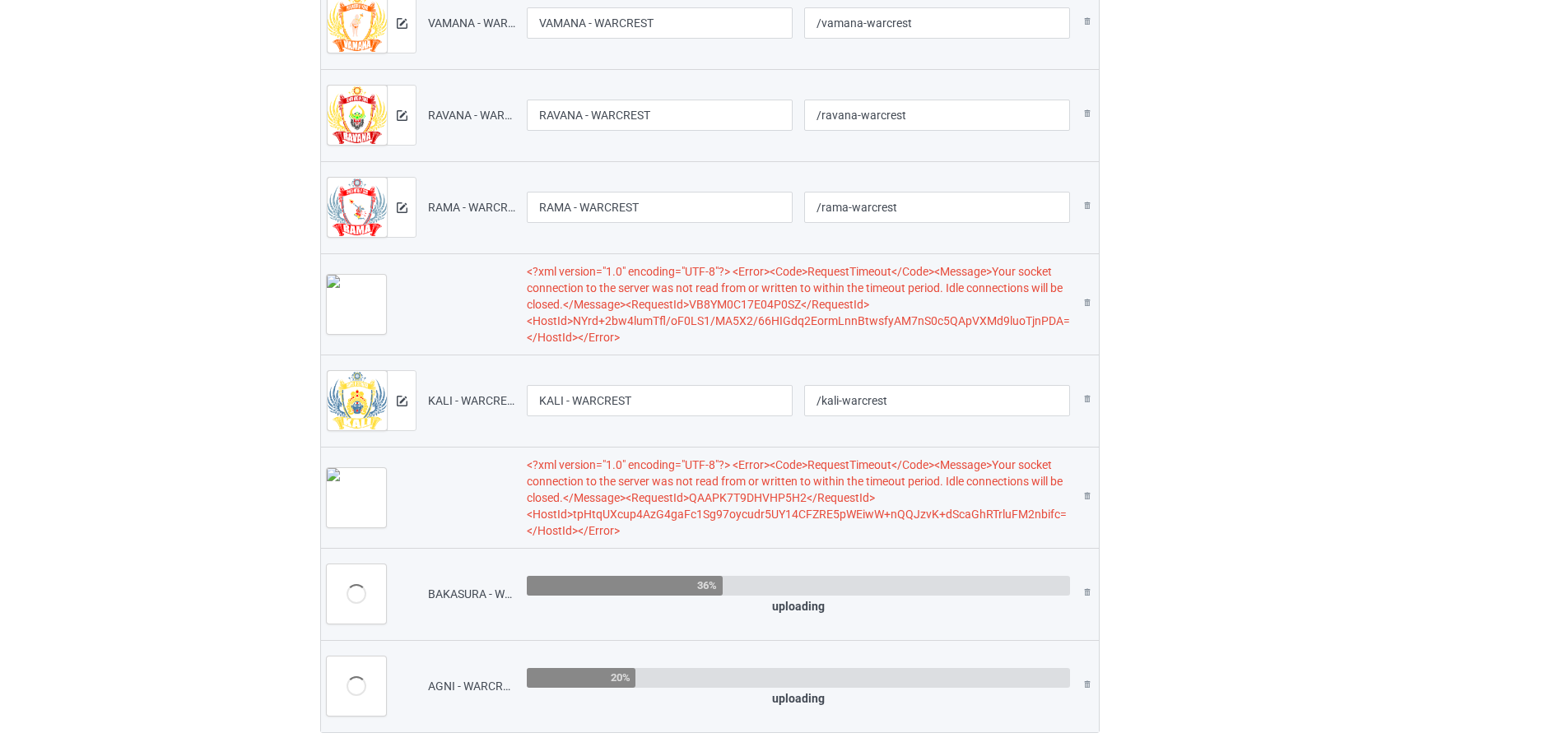
scroll to position [724, 0]
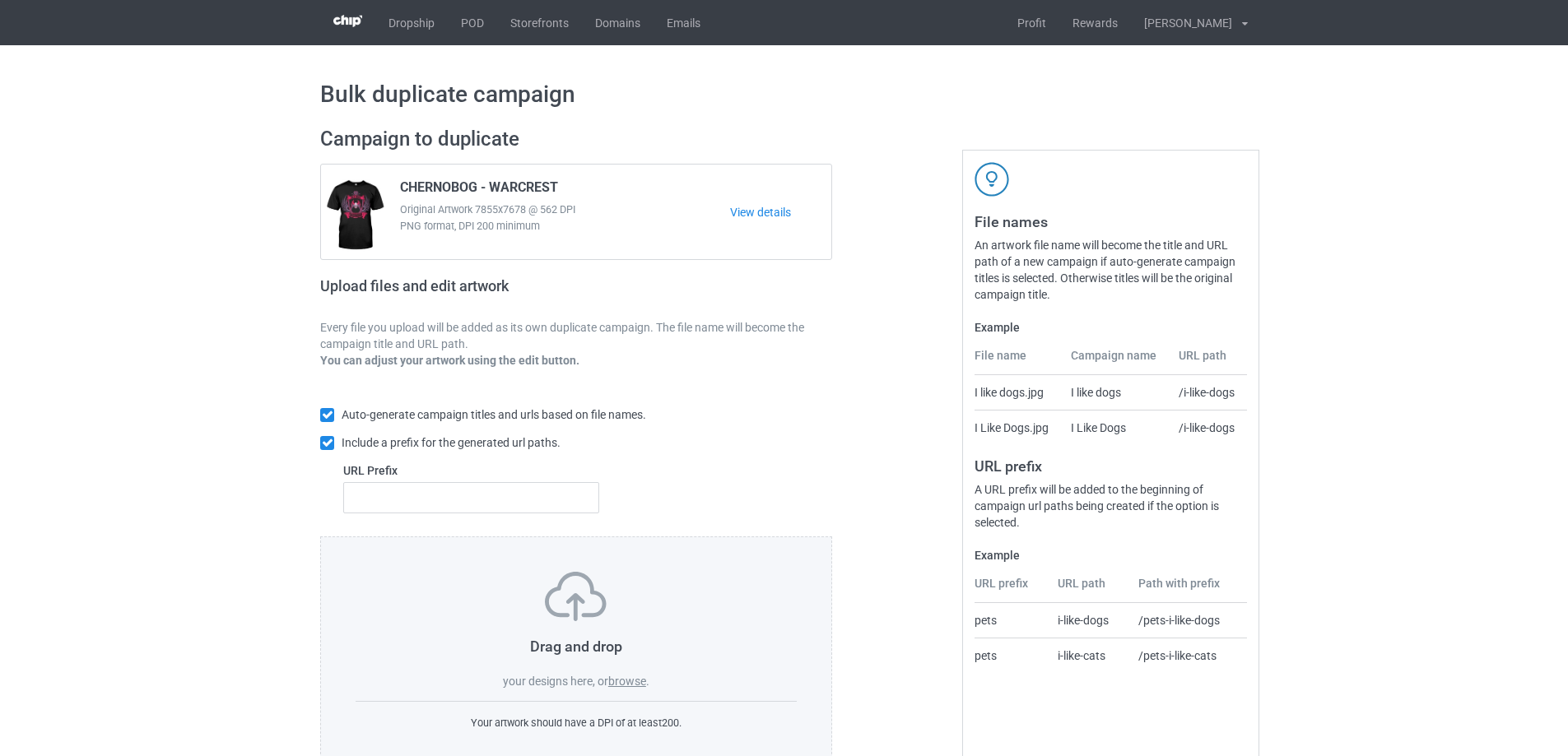
click at [626, 680] on label "browse" at bounding box center [626, 681] width 38 height 13
click at [0, 0] on input "browse" at bounding box center [0, 0] width 0 height 0
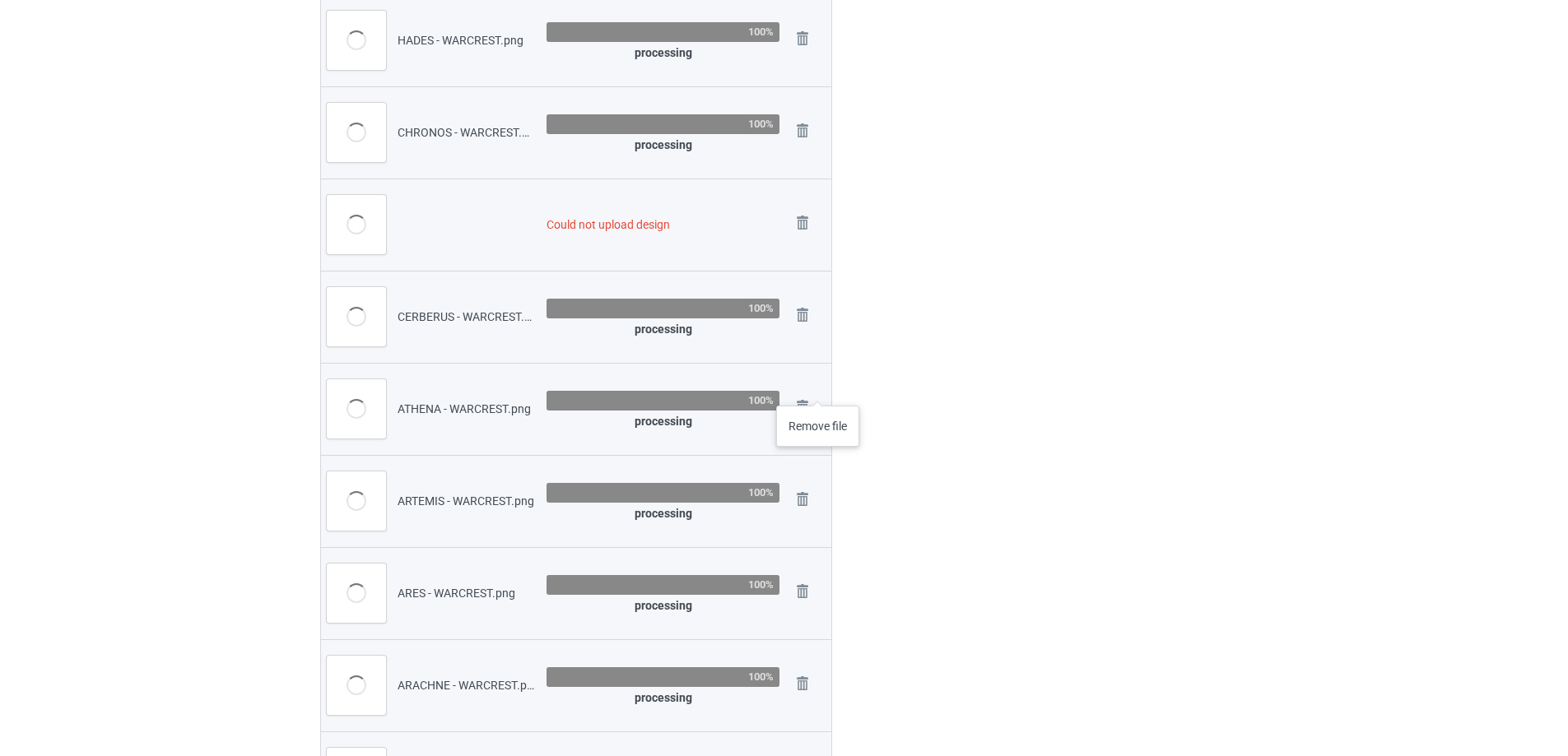
scroll to position [1151, 0]
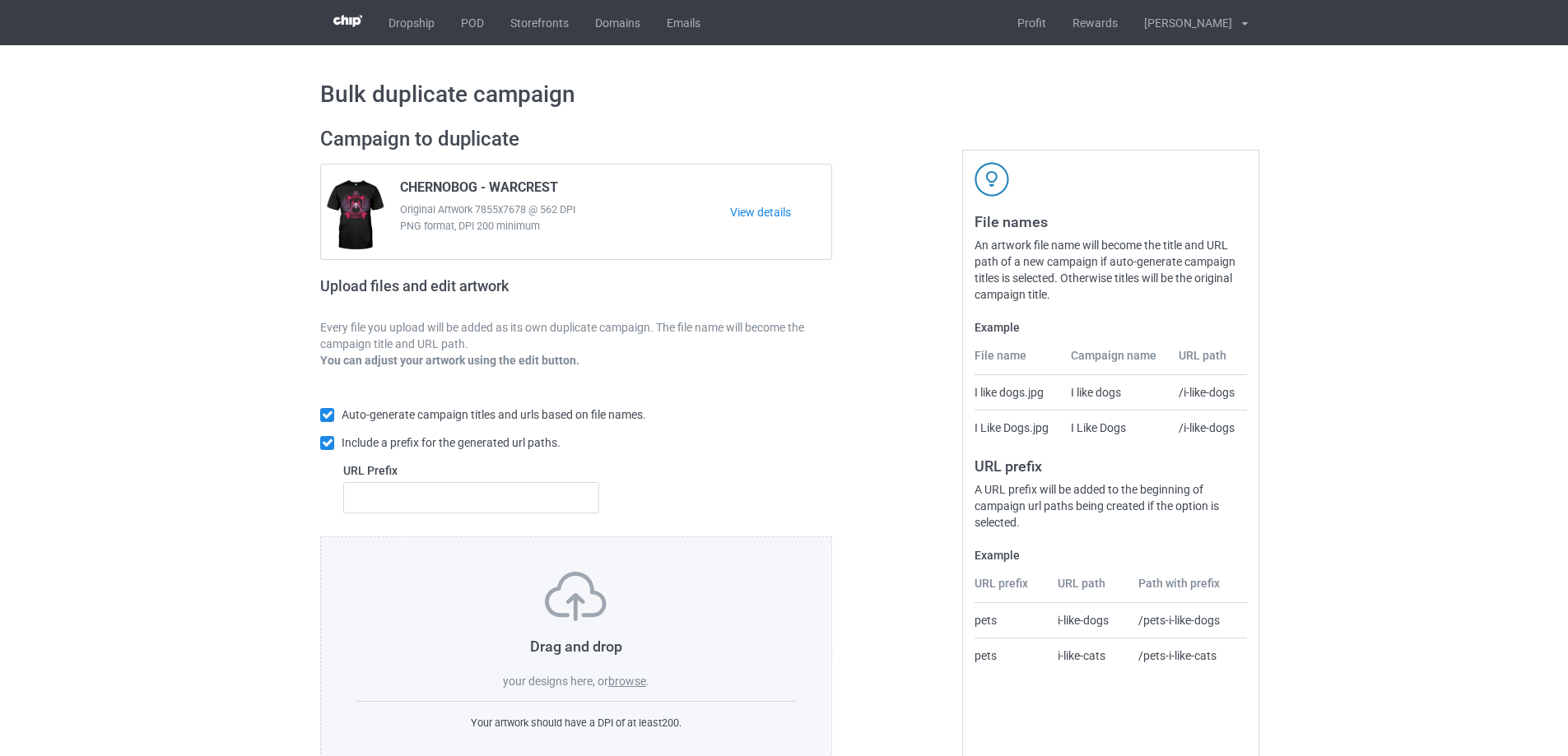
click at [640, 677] on label "browse" at bounding box center [626, 681] width 38 height 13
click at [0, 0] on input "browse" at bounding box center [0, 0] width 0 height 0
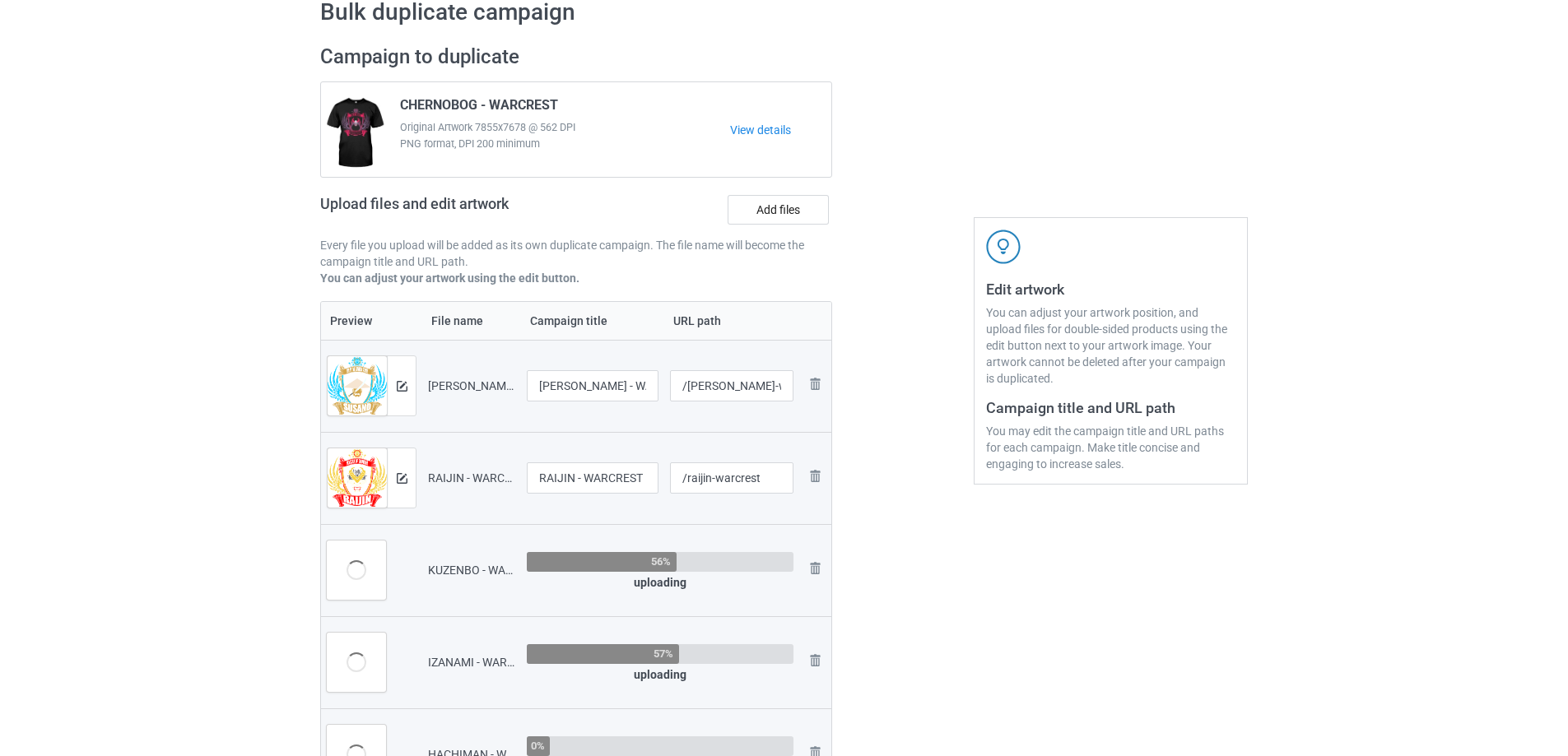
scroll to position [246, 0]
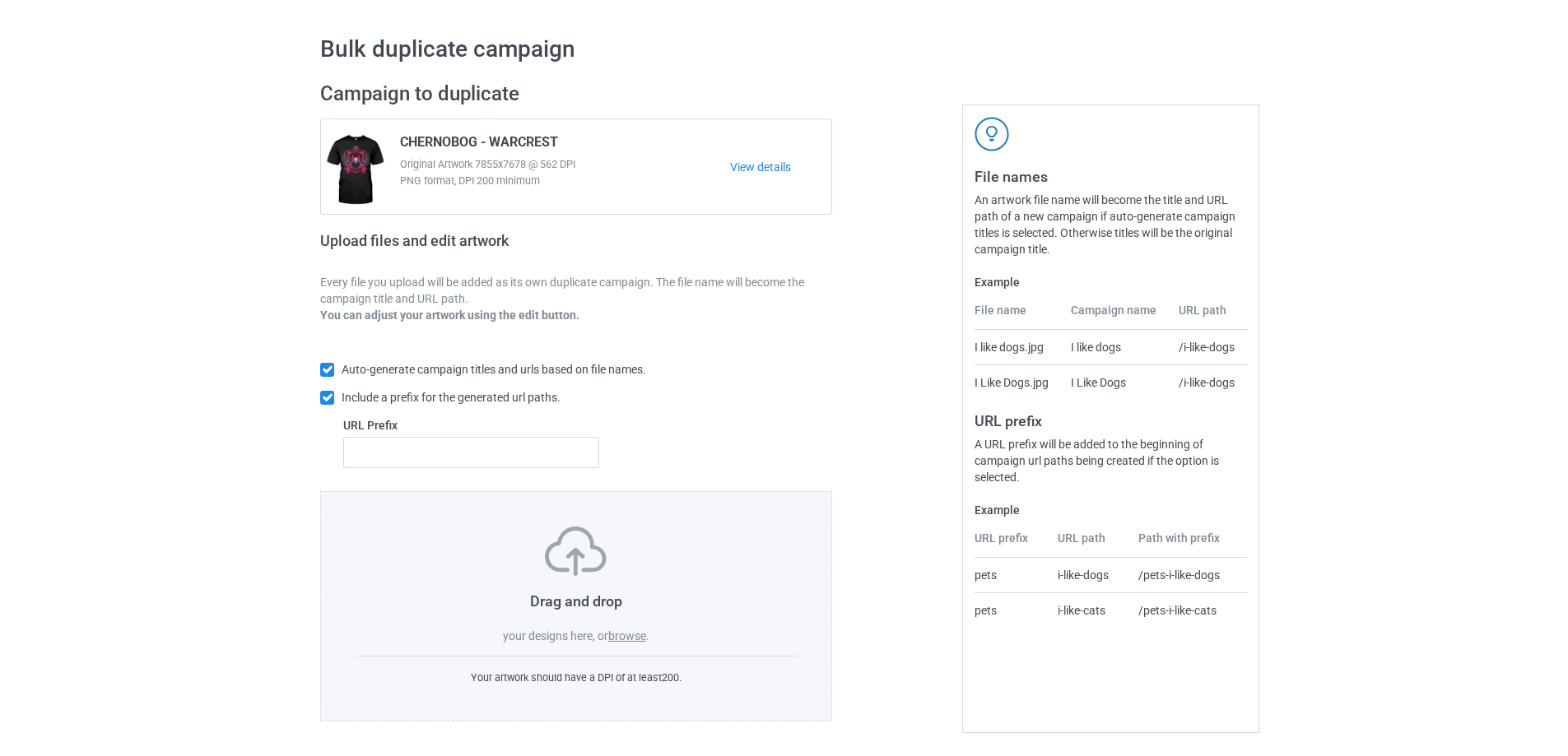
scroll to position [46, 0]
click at [628, 630] on label "browse" at bounding box center [626, 635] width 38 height 13
click at [0, 0] on input "browse" at bounding box center [0, 0] width 0 height 0
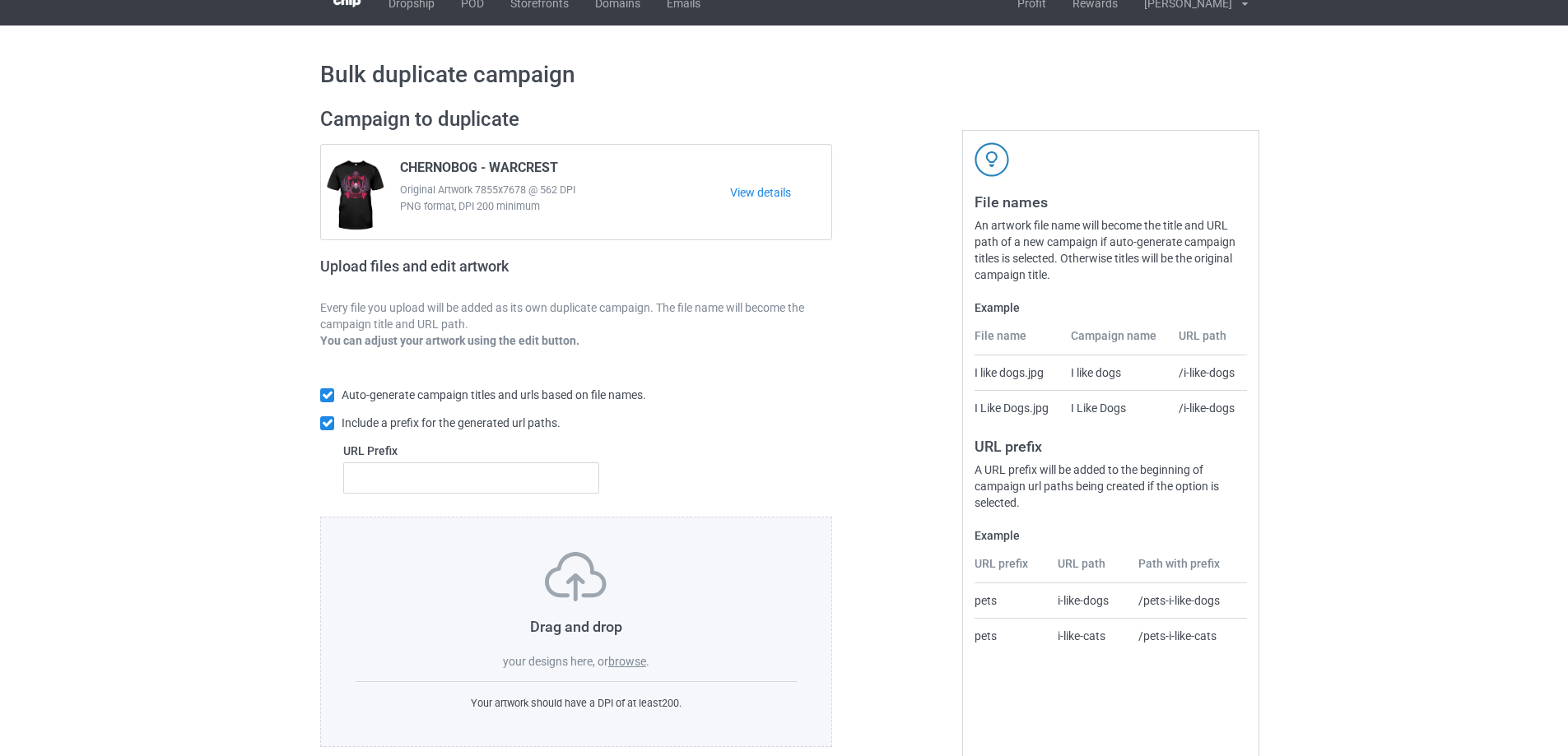
scroll to position [46, 0]
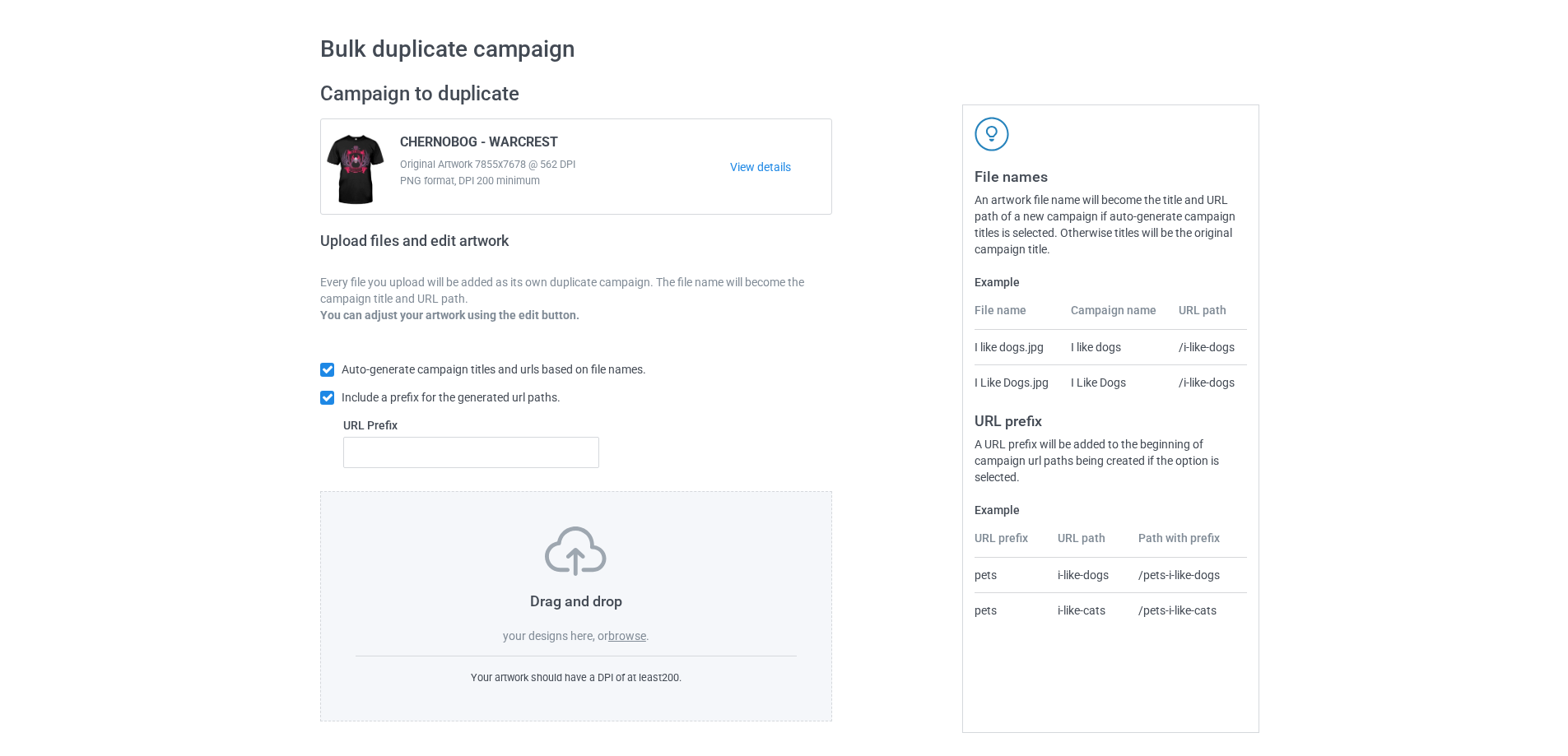
click at [640, 639] on label "browse" at bounding box center [626, 635] width 38 height 13
click at [0, 0] on input "browse" at bounding box center [0, 0] width 0 height 0
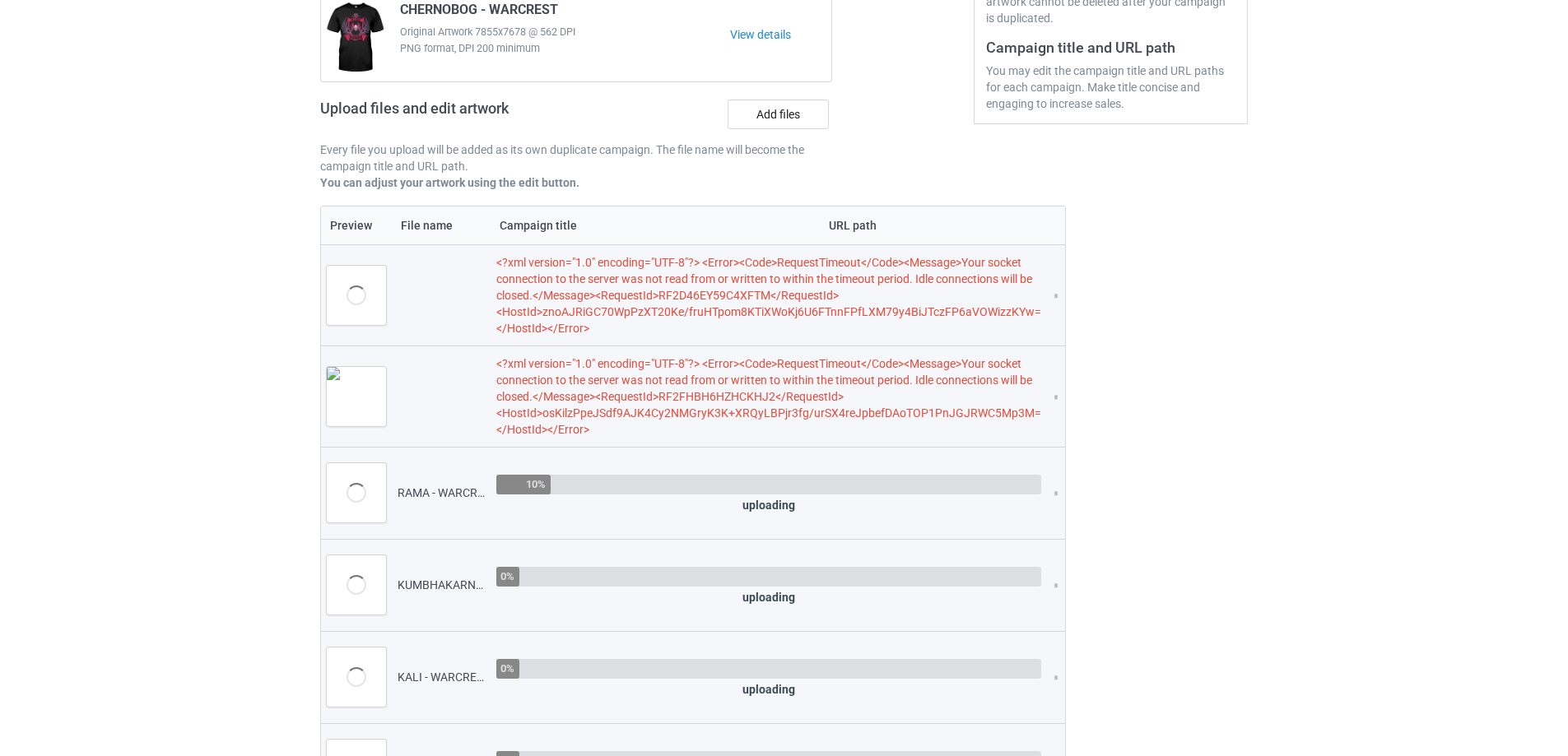
scroll to position [558, 0]
